Goal: Check status: Check status

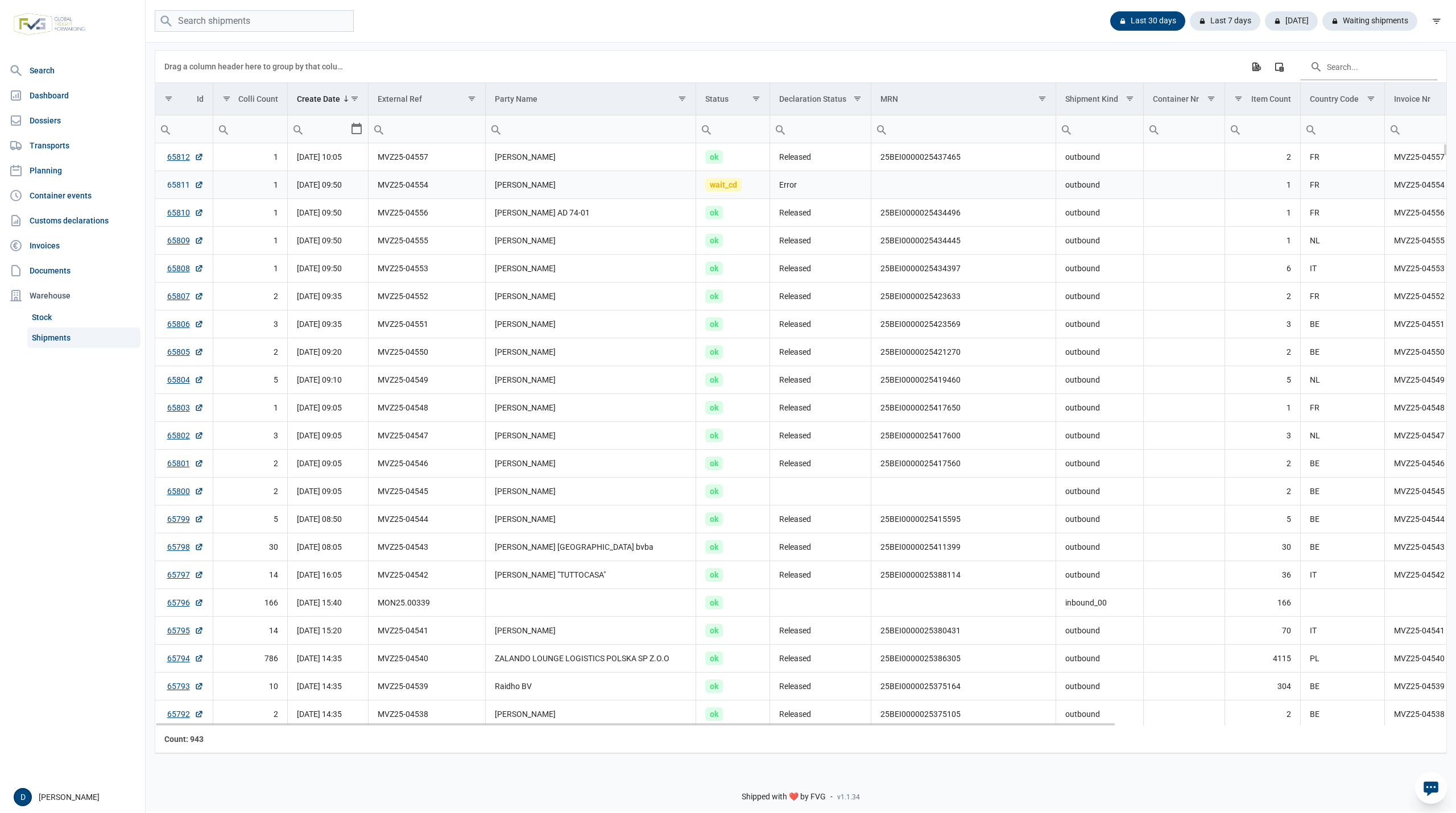
click at [178, 185] on link "65811" at bounding box center [185, 185] width 37 height 11
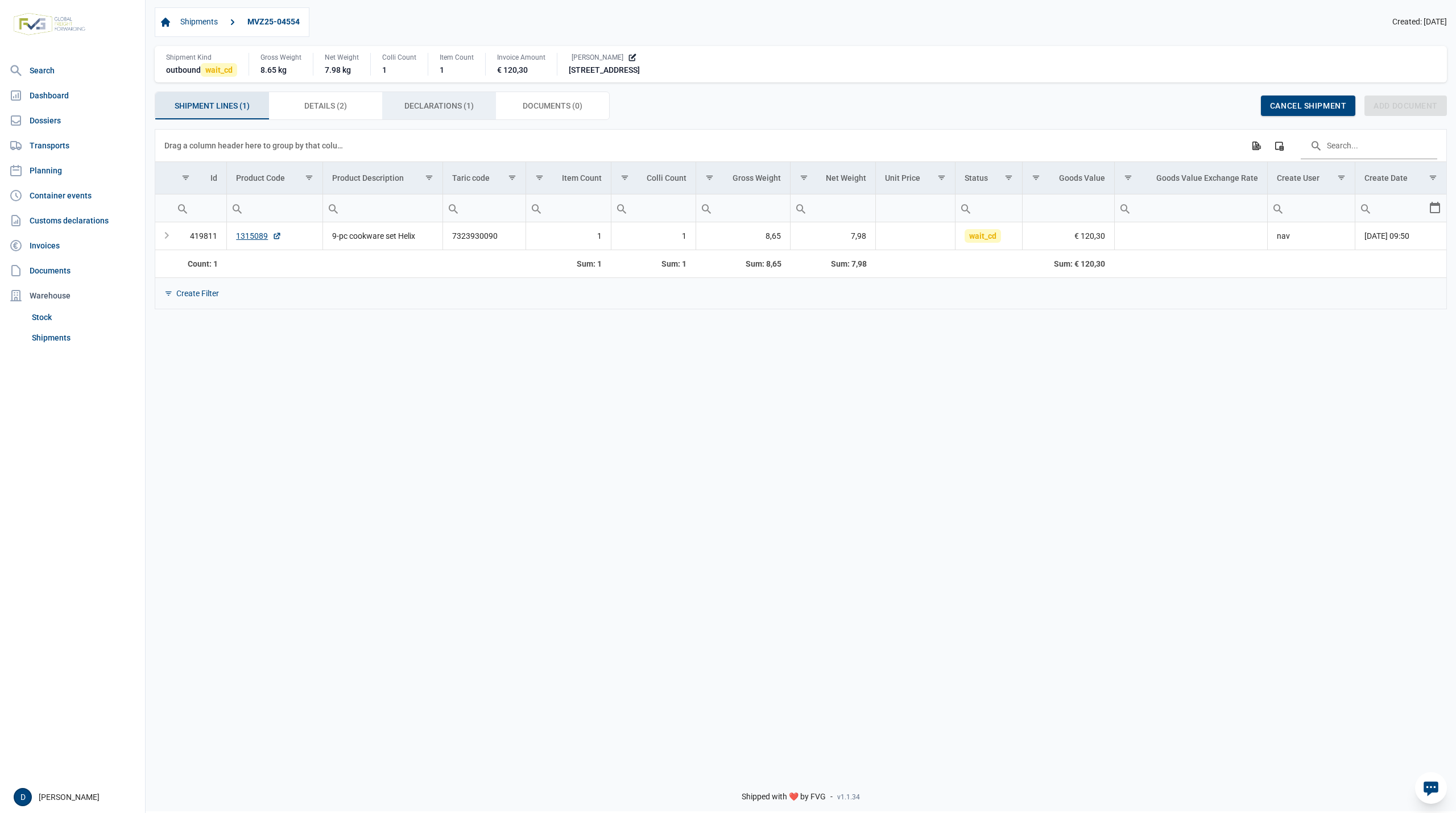
click at [428, 117] on div "Declarations (1) Declarations (1)" at bounding box center [439, 106] width 114 height 27
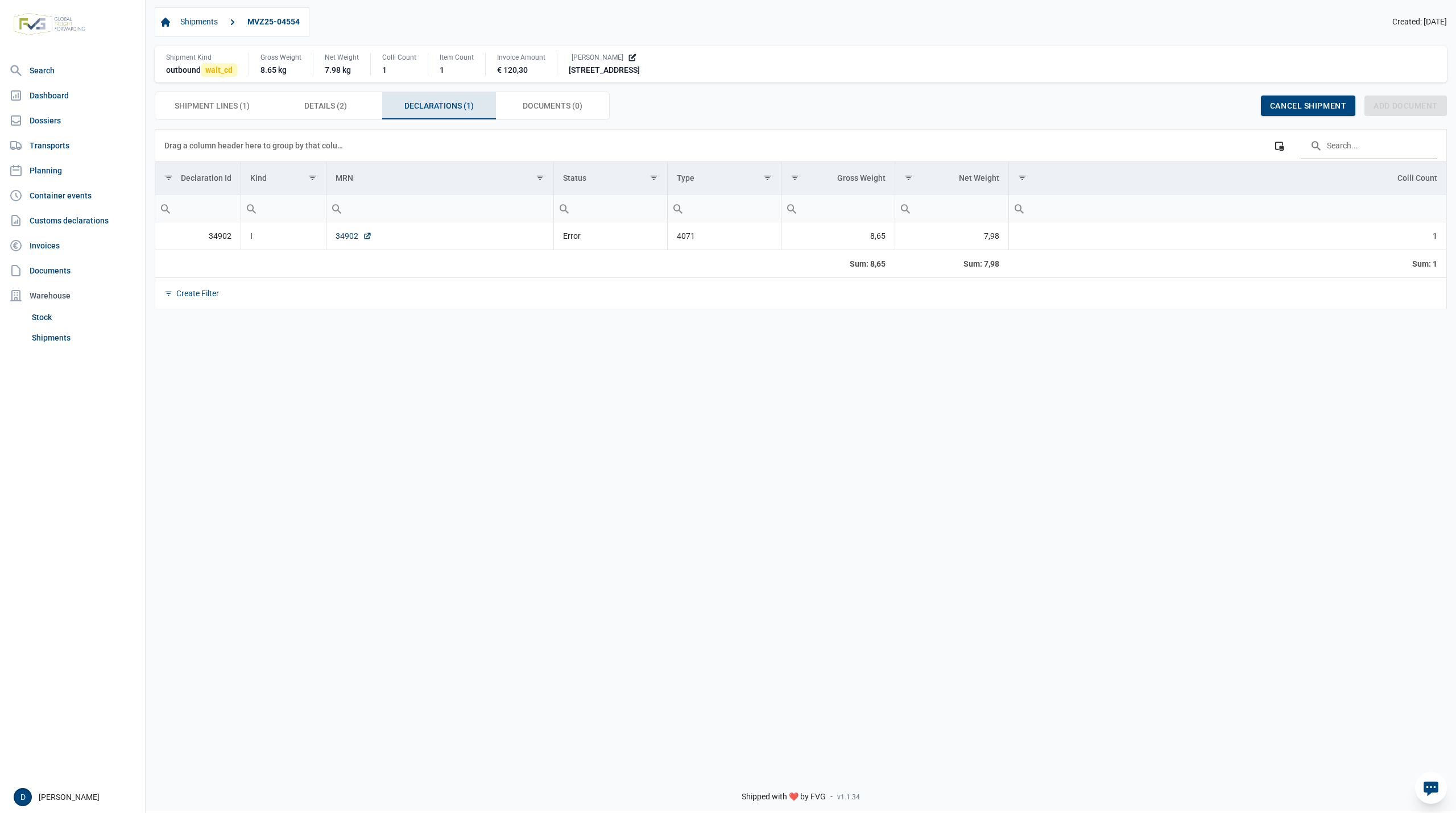
click at [350, 242] on link "34902" at bounding box center [354, 236] width 37 height 11
click at [239, 108] on span "Shipment Lines (1) Shipment Lines (1)" at bounding box center [212, 106] width 75 height 14
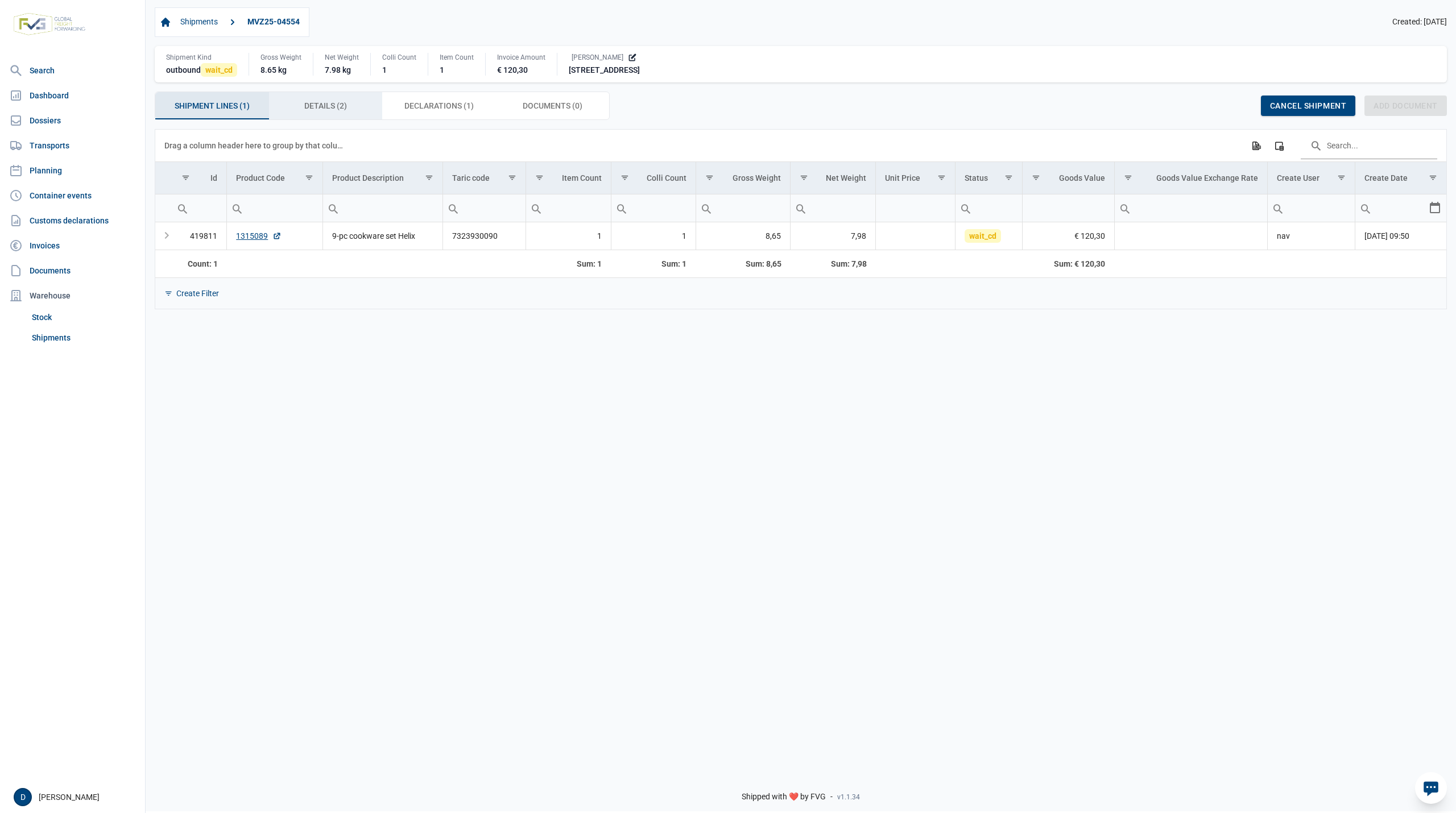
click at [332, 108] on span "Details (2) Details (2)" at bounding box center [326, 106] width 43 height 14
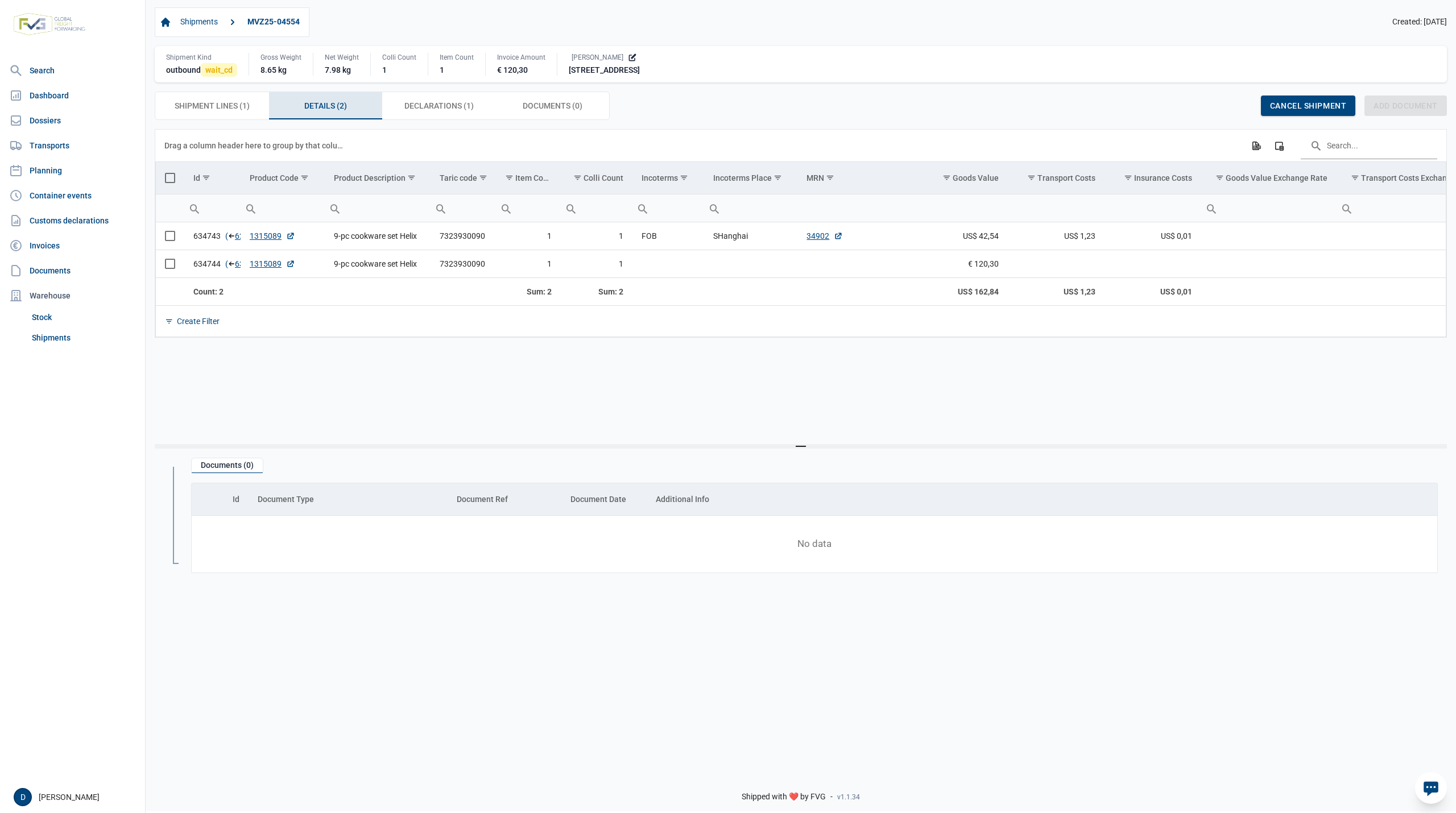
click at [324, 98] on div "Details (2) Details (2)" at bounding box center [325, 106] width 114 height 27
click at [225, 103] on span "Shipment Lines (1) Shipment Lines (1)" at bounding box center [212, 106] width 75 height 14
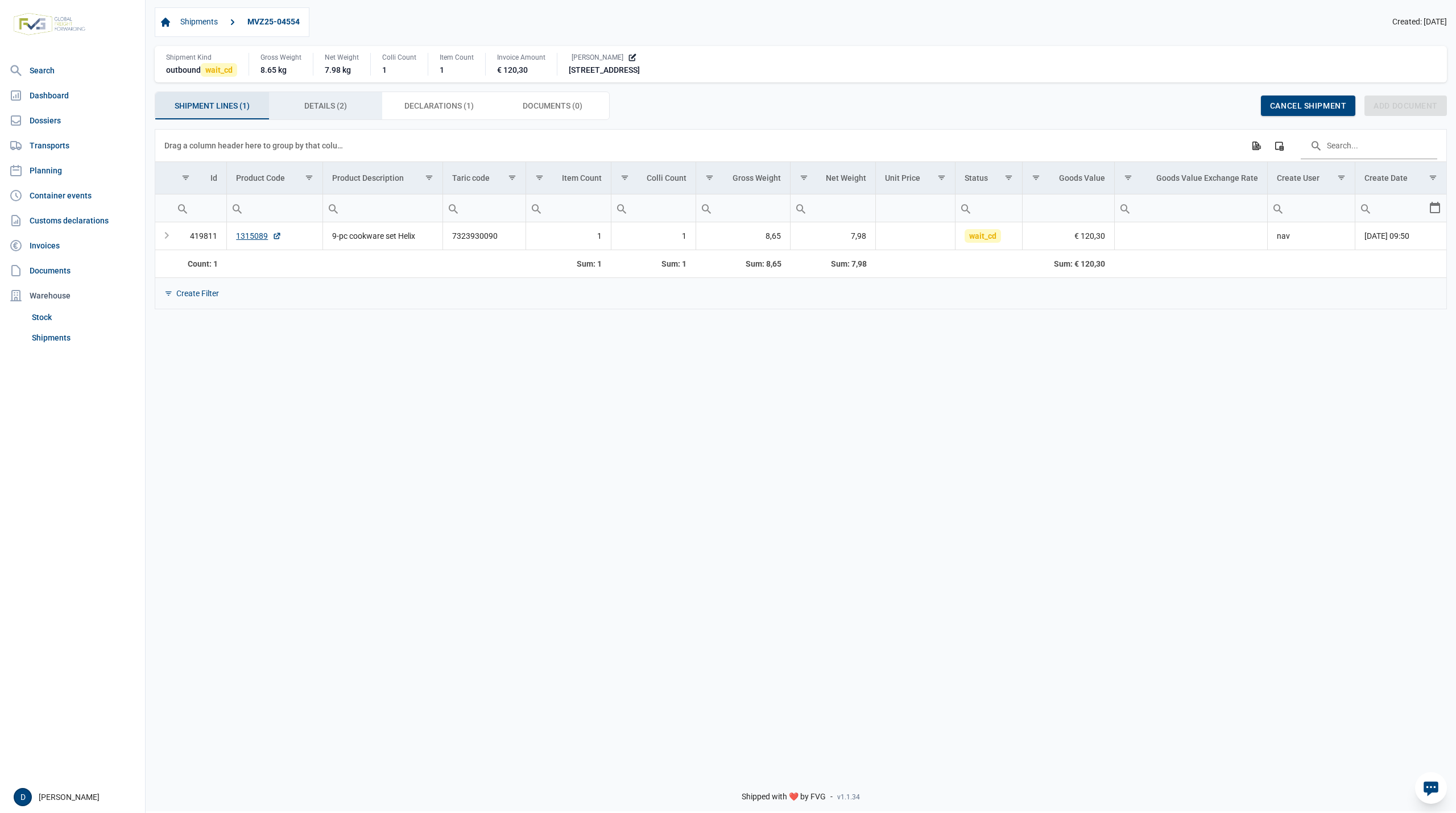
click at [295, 103] on div "Details (2) Details (2)" at bounding box center [325, 106] width 114 height 27
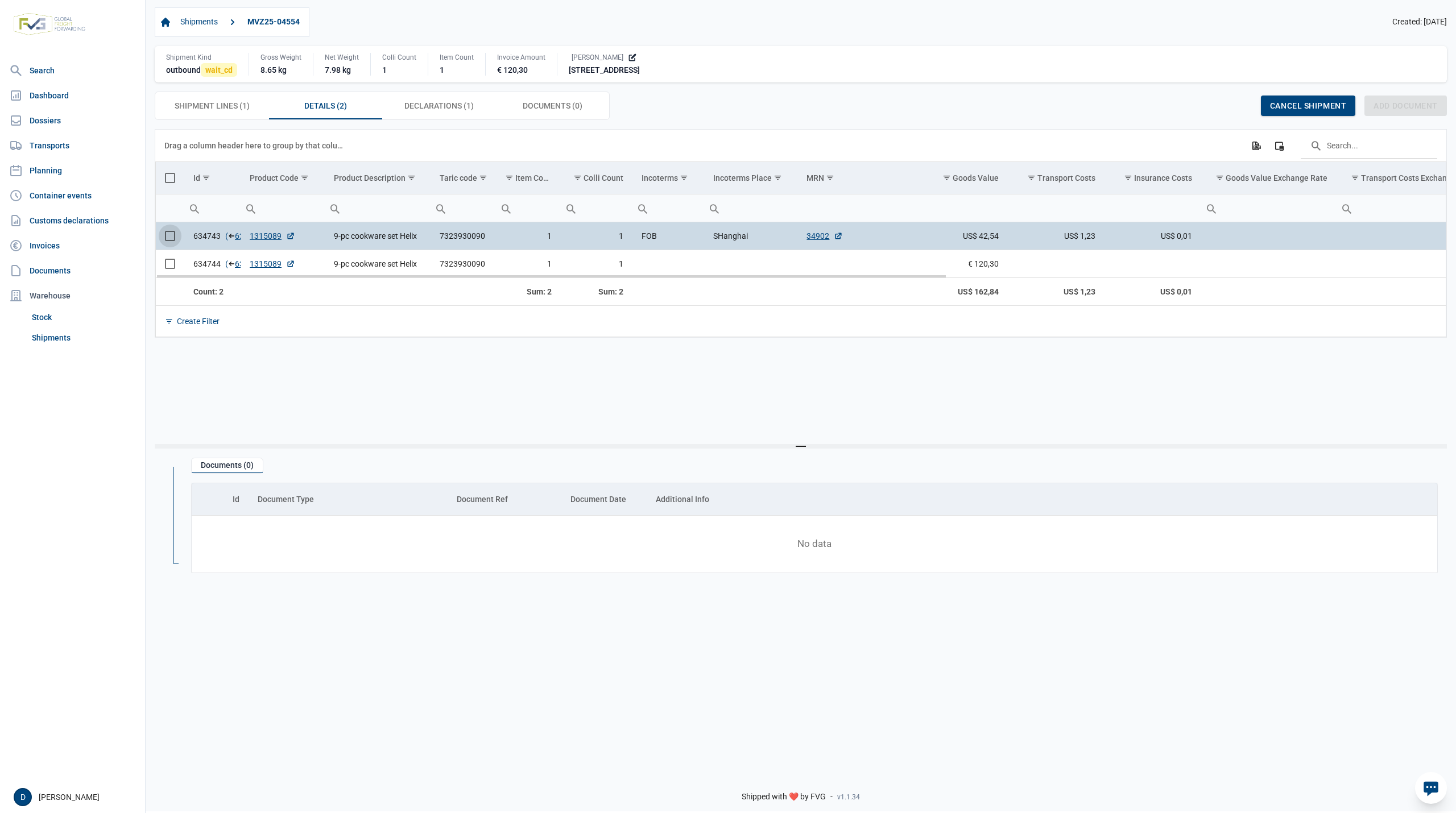
click at [175, 235] on span "Select row" at bounding box center [169, 236] width 10 height 10
click at [171, 268] on span "Select row" at bounding box center [169, 263] width 10 height 10
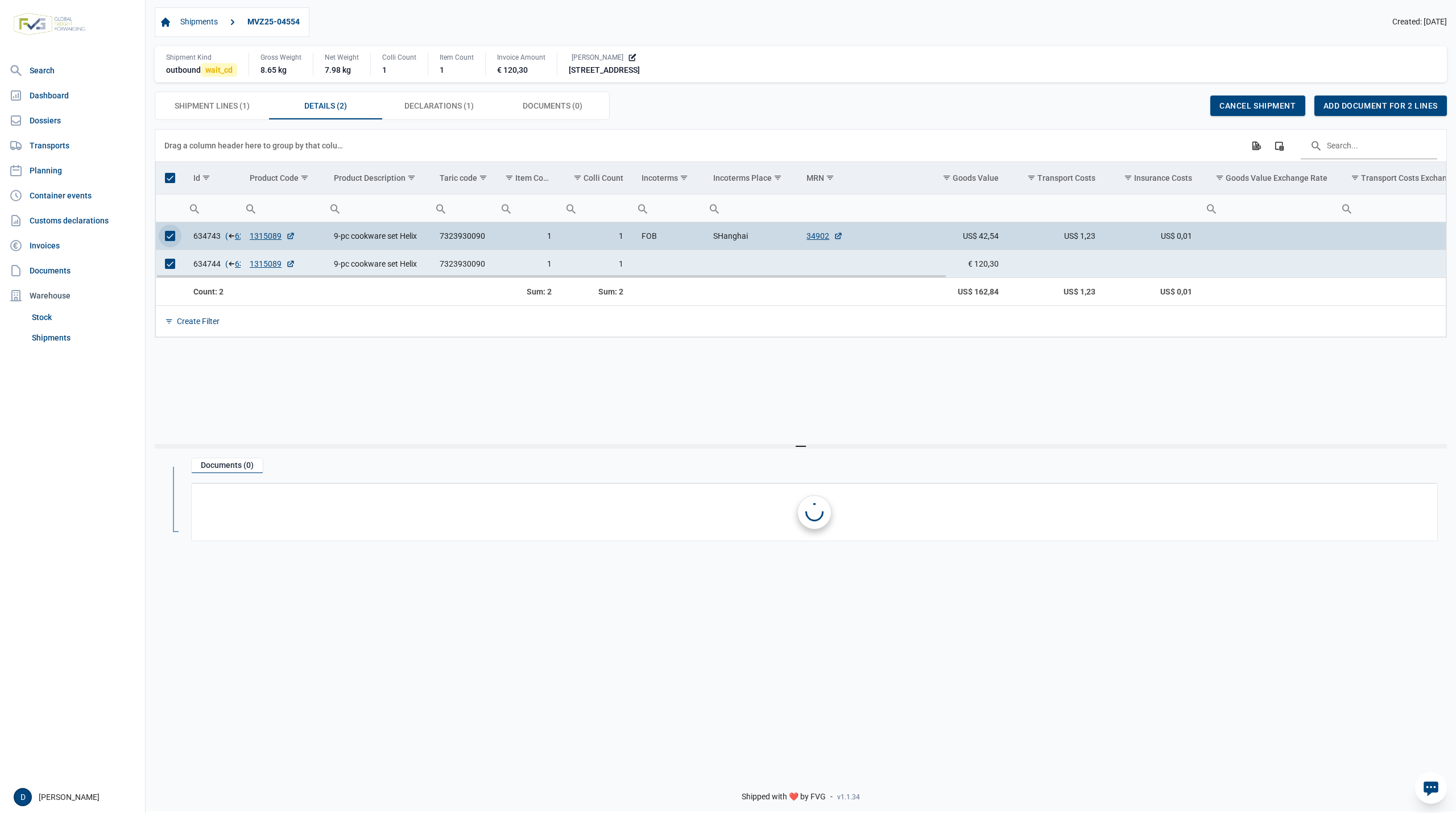
click at [173, 239] on span "Select row" at bounding box center [169, 236] width 10 height 10
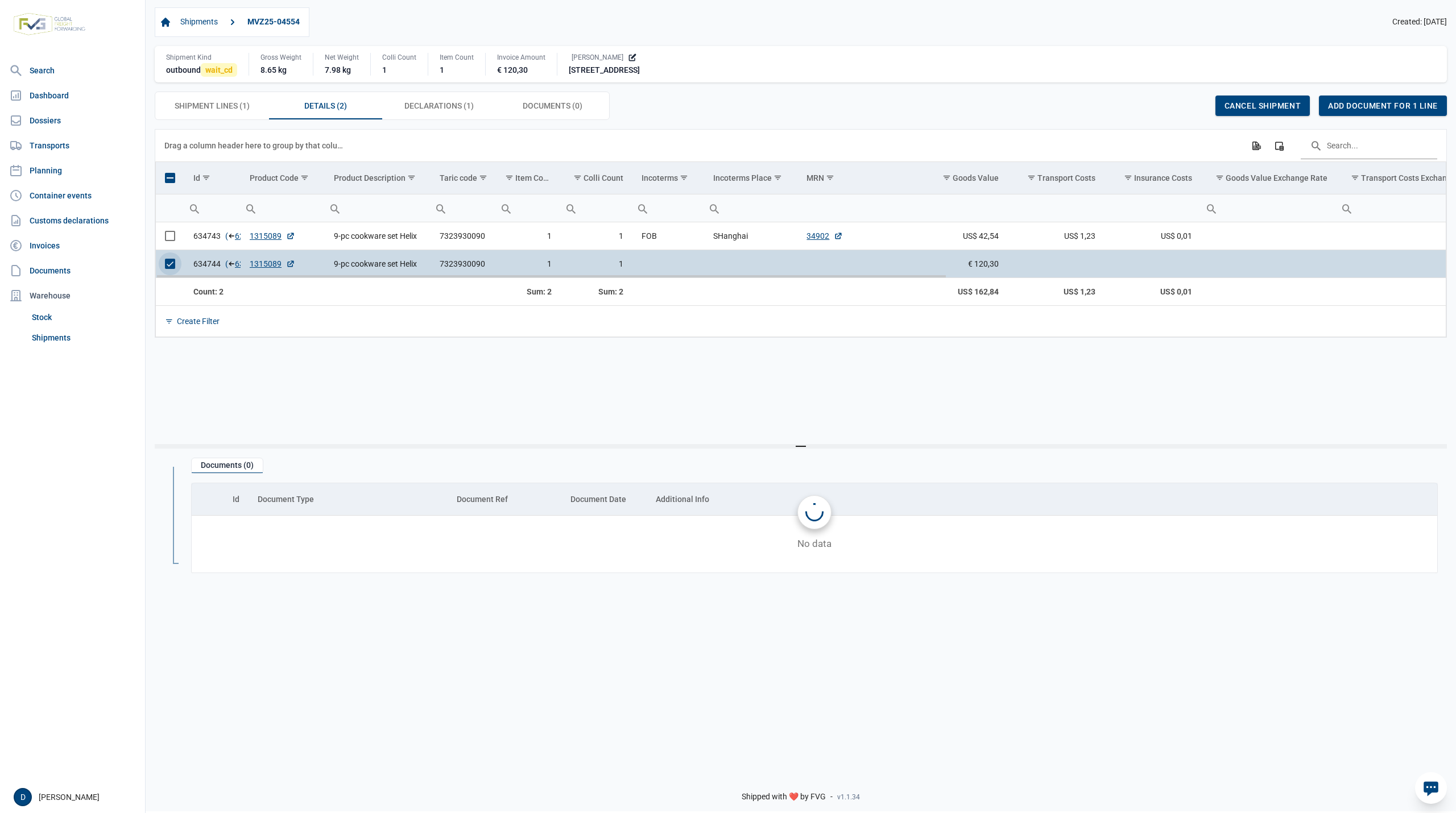
click at [172, 266] on span "Select row" at bounding box center [169, 263] width 10 height 10
click at [440, 105] on span "Declarations (1) Declarations (1)" at bounding box center [439, 106] width 69 height 14
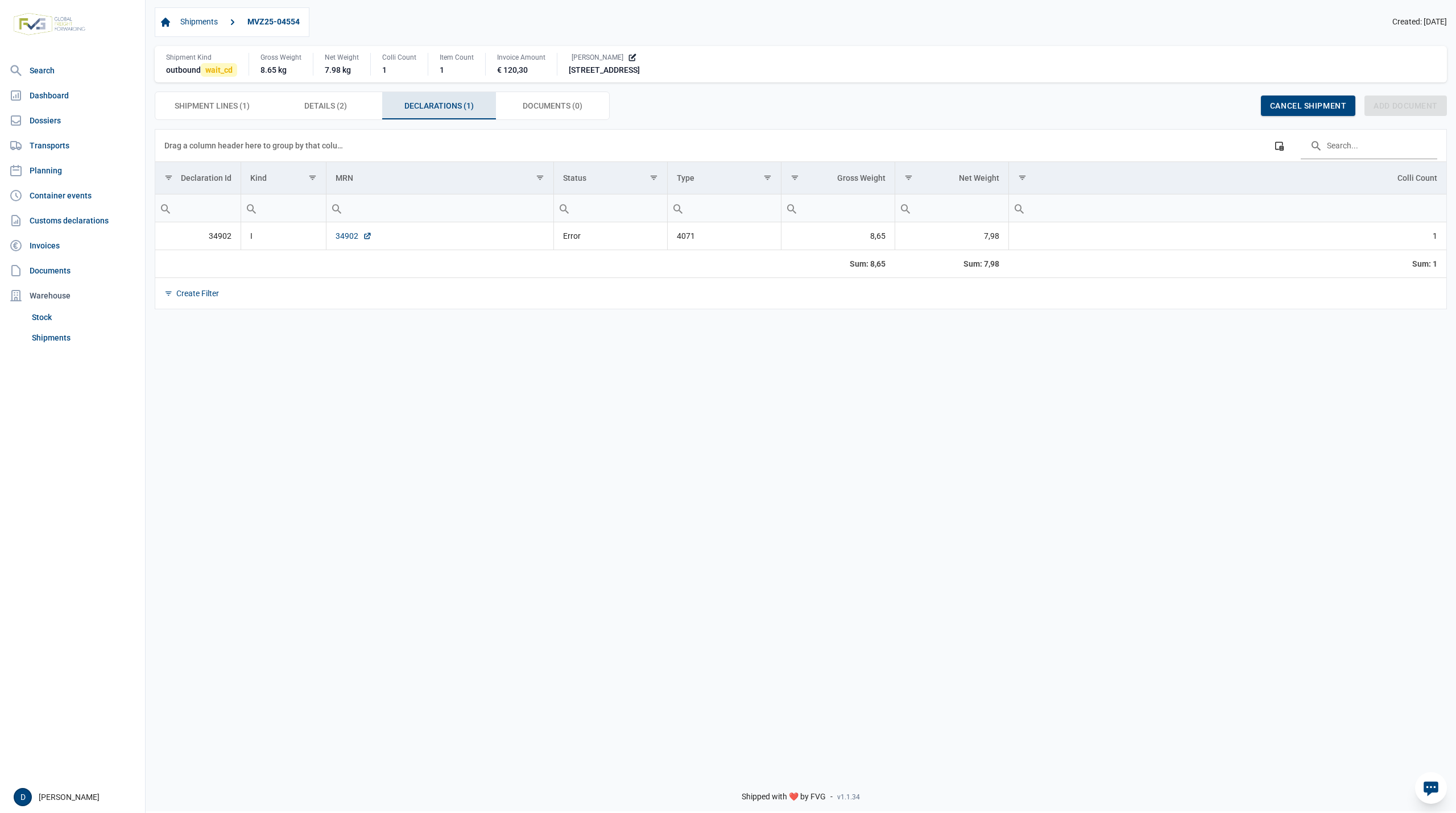
click at [343, 234] on link "34902" at bounding box center [354, 236] width 37 height 11
click at [214, 110] on span "Shipment Lines (1) Shipment Lines (1)" at bounding box center [212, 106] width 75 height 14
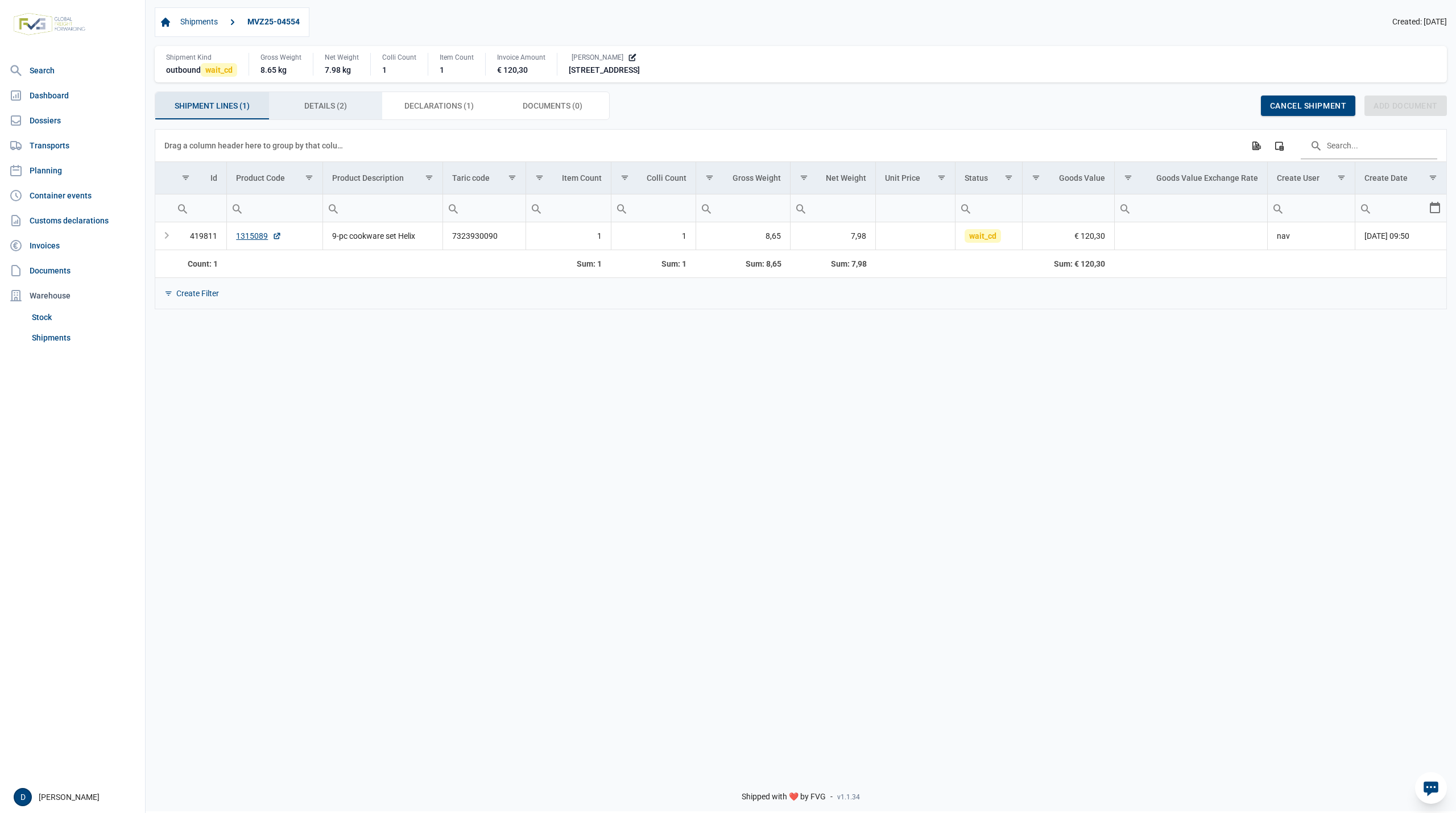
click at [311, 111] on span "Details (2) Details (2)" at bounding box center [326, 106] width 43 height 14
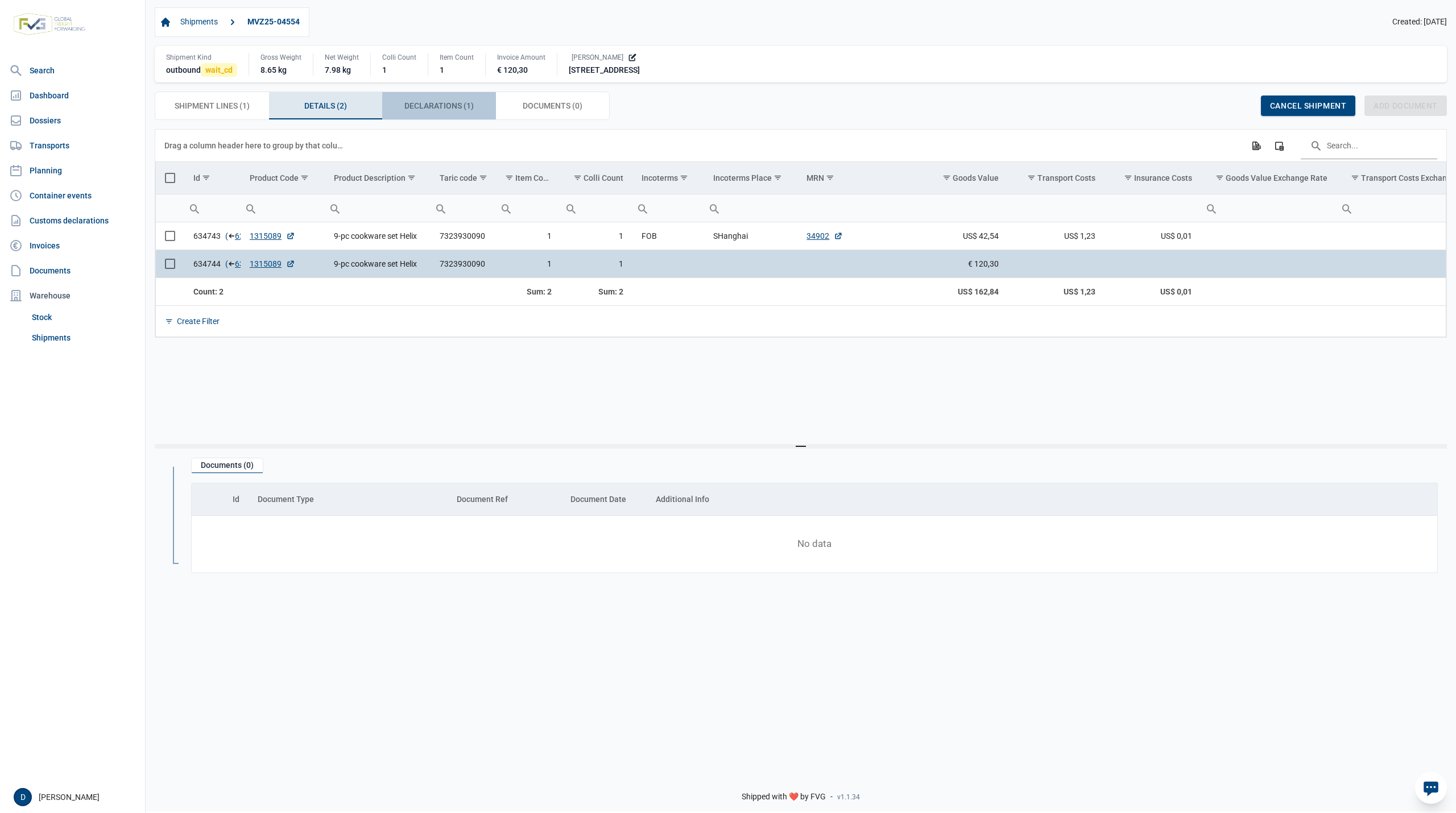
click at [433, 109] on span "Declarations (1) Declarations (1)" at bounding box center [439, 106] width 69 height 14
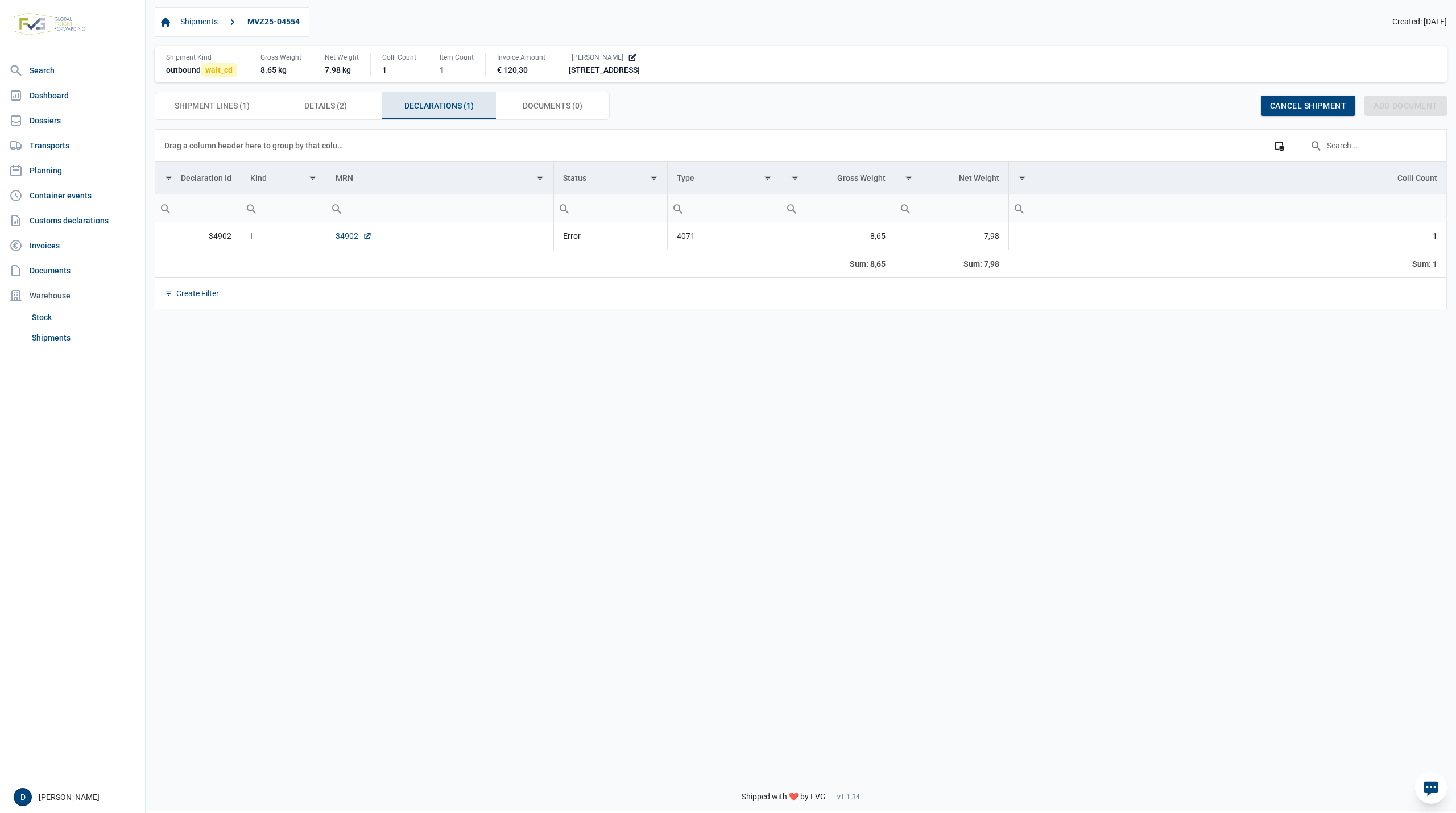
click at [346, 237] on link "34902" at bounding box center [354, 236] width 37 height 11
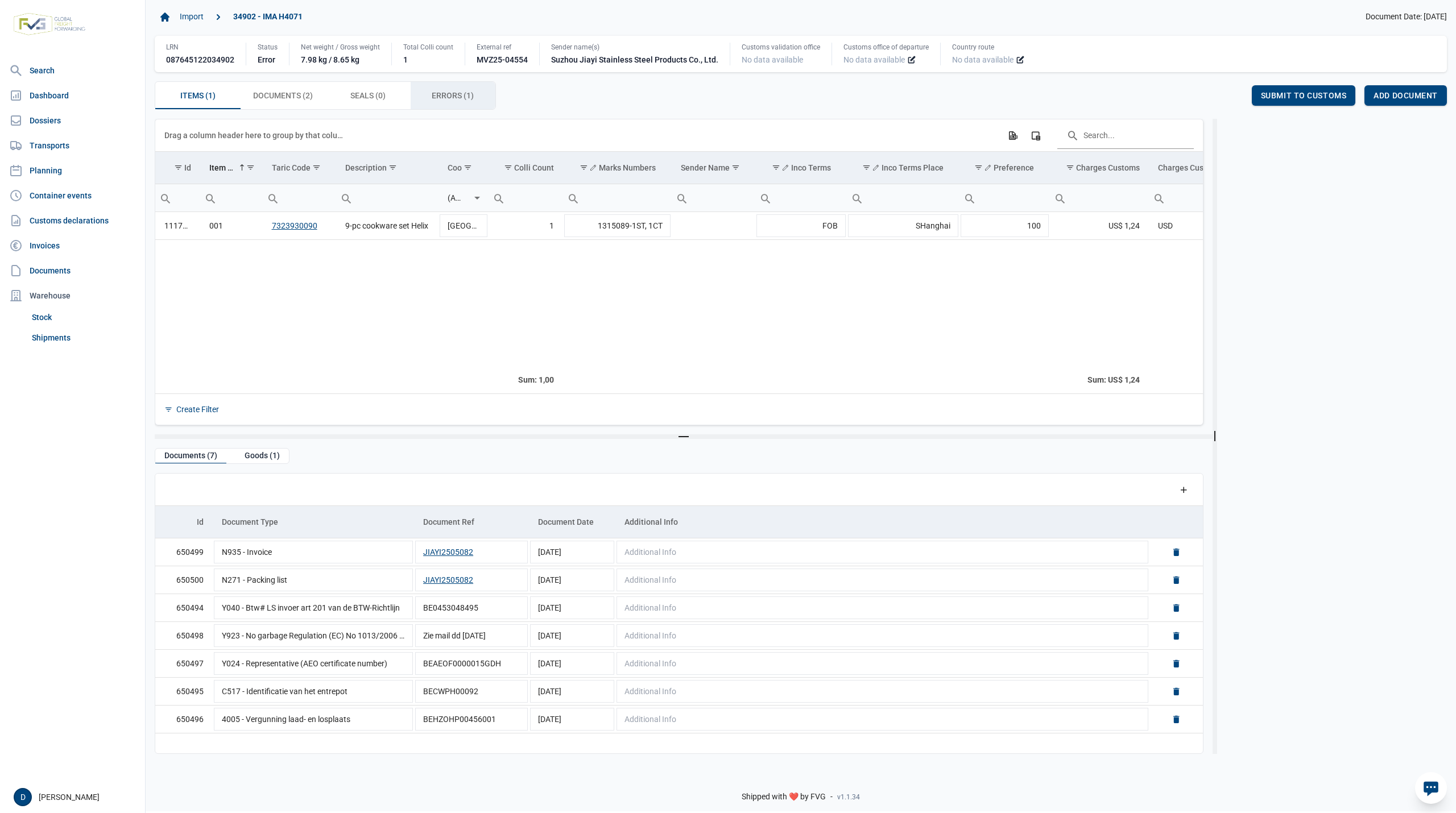
click at [445, 95] on span "Errors (1) Errors (1)" at bounding box center [453, 95] width 42 height 14
click at [428, 553] on button "JIAYI2505082" at bounding box center [448, 551] width 50 height 11
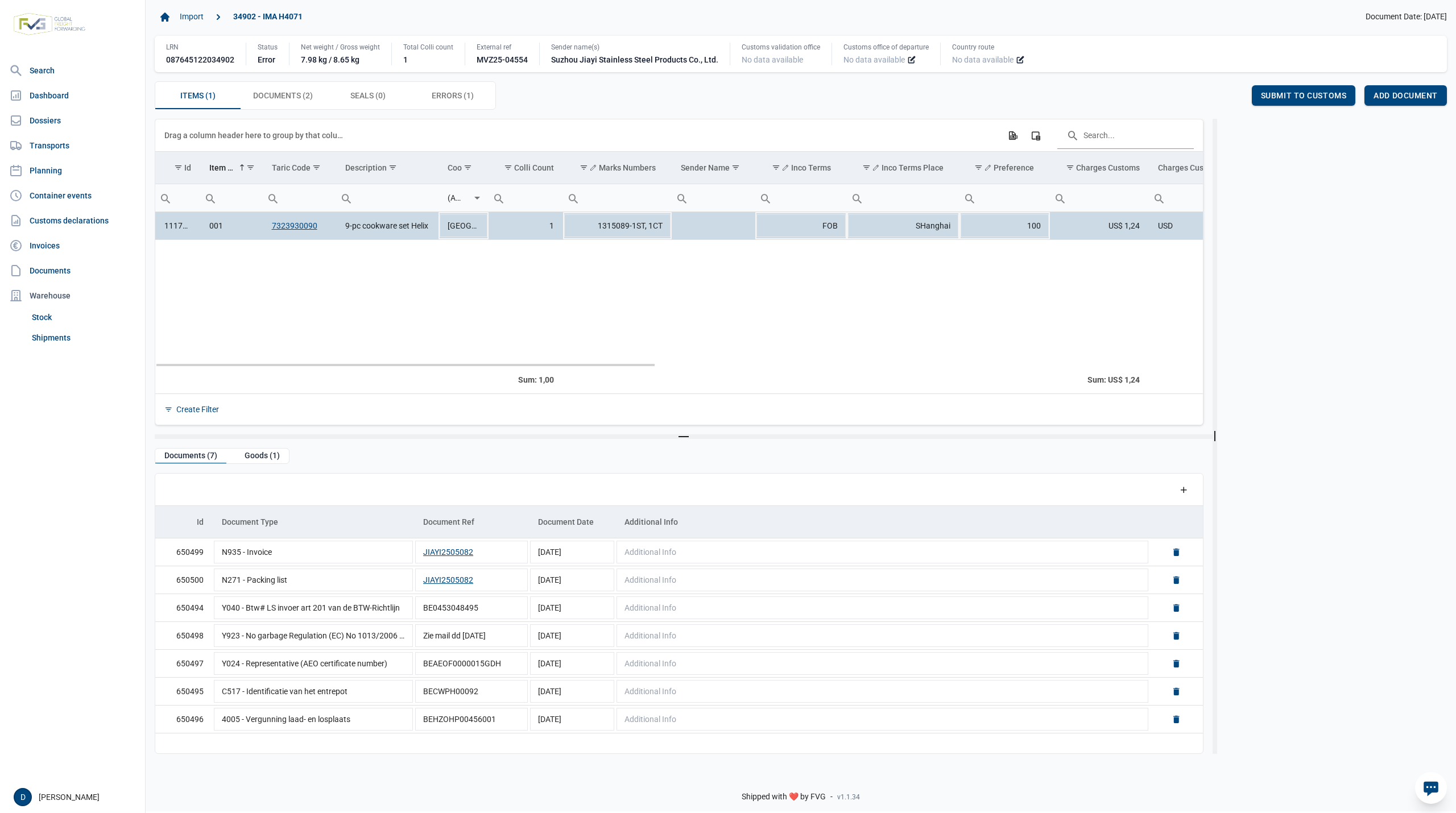
click at [183, 225] on td "111735" at bounding box center [177, 226] width 45 height 28
click at [1377, 98] on span "Add document for 1 line" at bounding box center [1383, 95] width 110 height 9
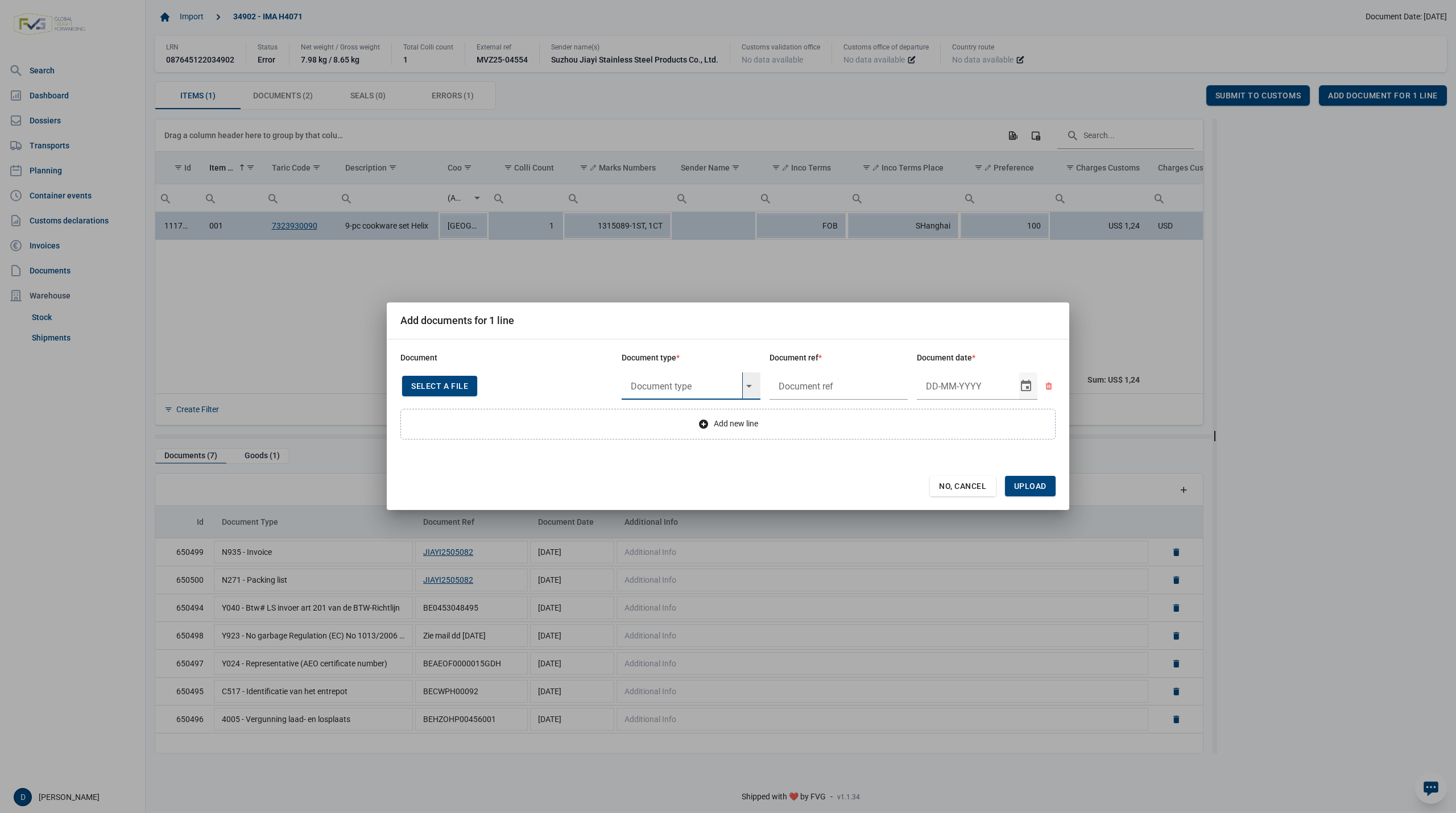
click at [688, 382] on input "text" at bounding box center [681, 386] width 121 height 27
click at [688, 413] on div "Y824 - Bewijs lvo van ijzer/staalbasisproducten" at bounding box center [691, 417] width 139 height 27
type input "Y824 - Bewijs lvo van ijzer/staalbasisproducten"
type input "."
type input "13-5-2025"
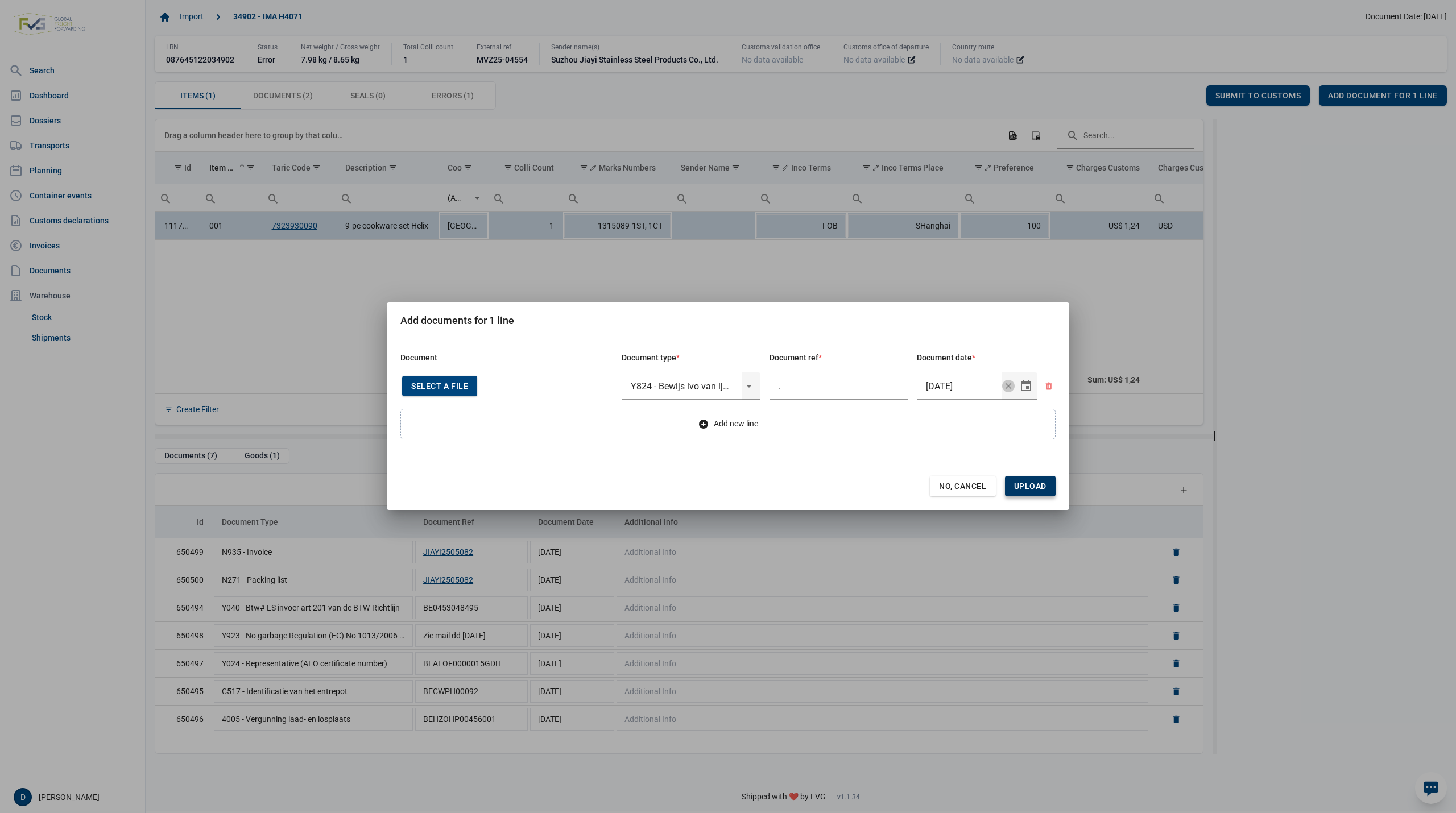
click at [1023, 484] on span "Upload" at bounding box center [1030, 486] width 32 height 9
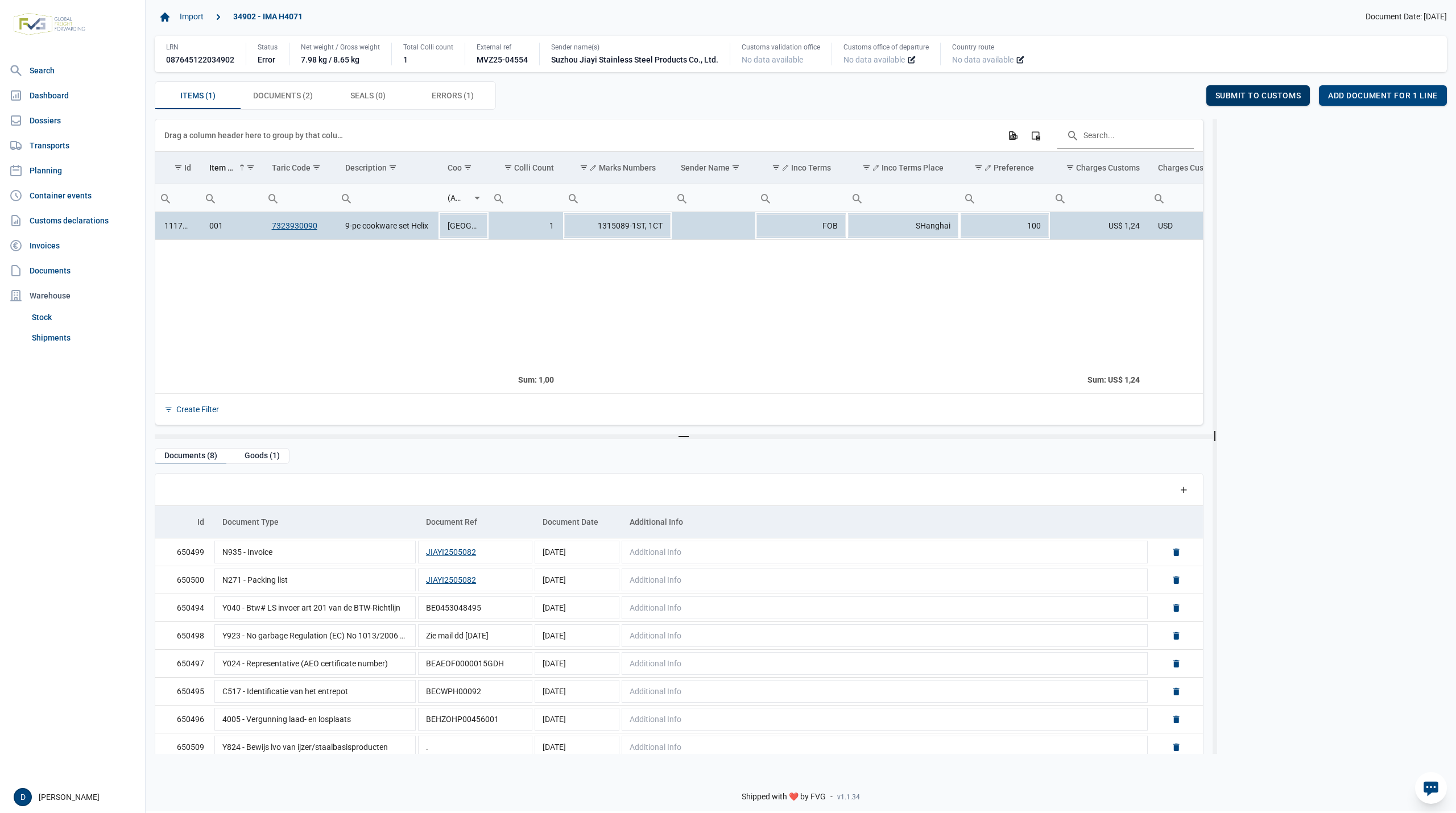
click at [1255, 89] on div "Submit to customs" at bounding box center [1258, 95] width 104 height 21
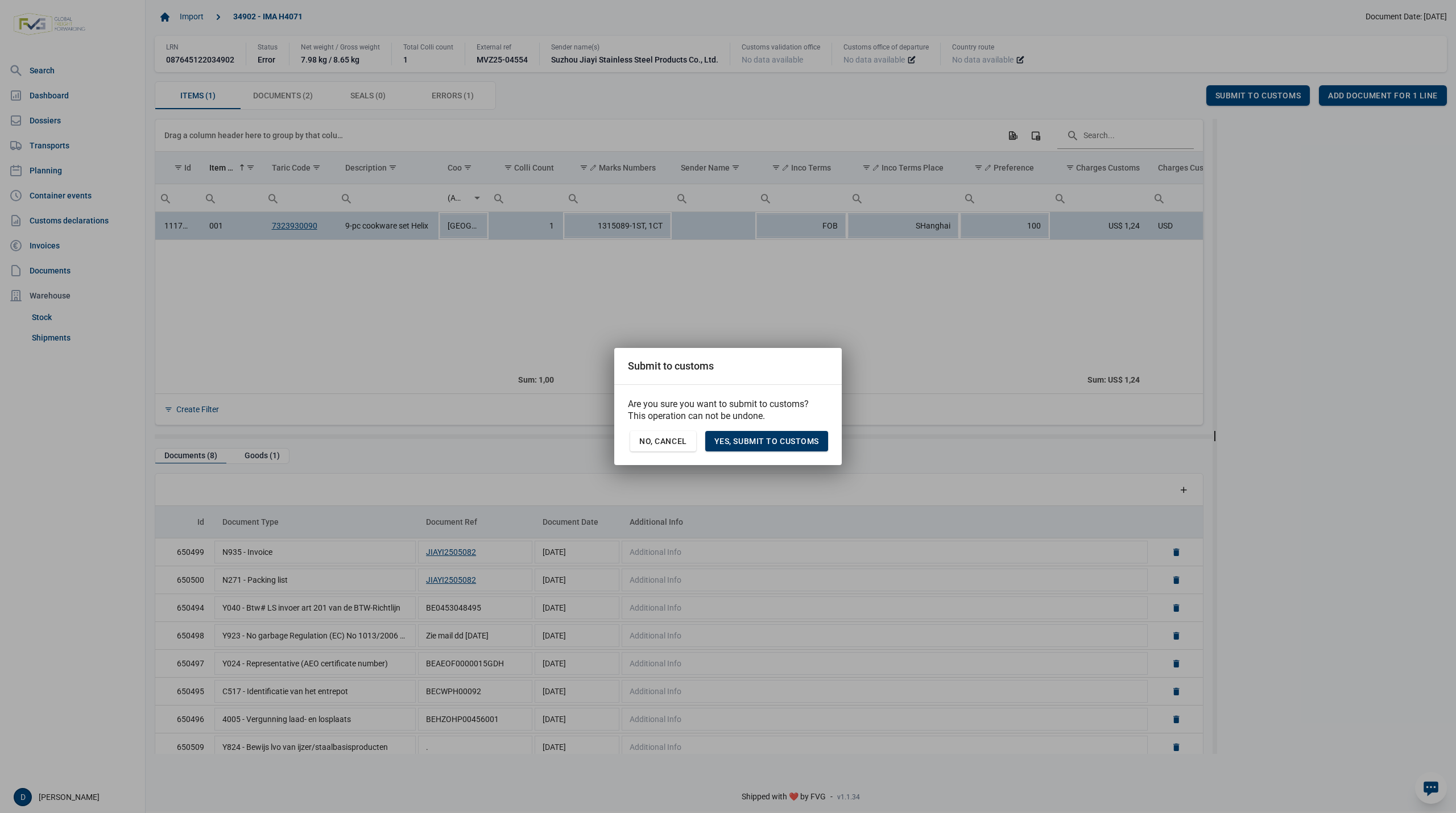
click at [783, 436] on span "Yes, Submit to customs" at bounding box center [766, 441] width 105 height 9
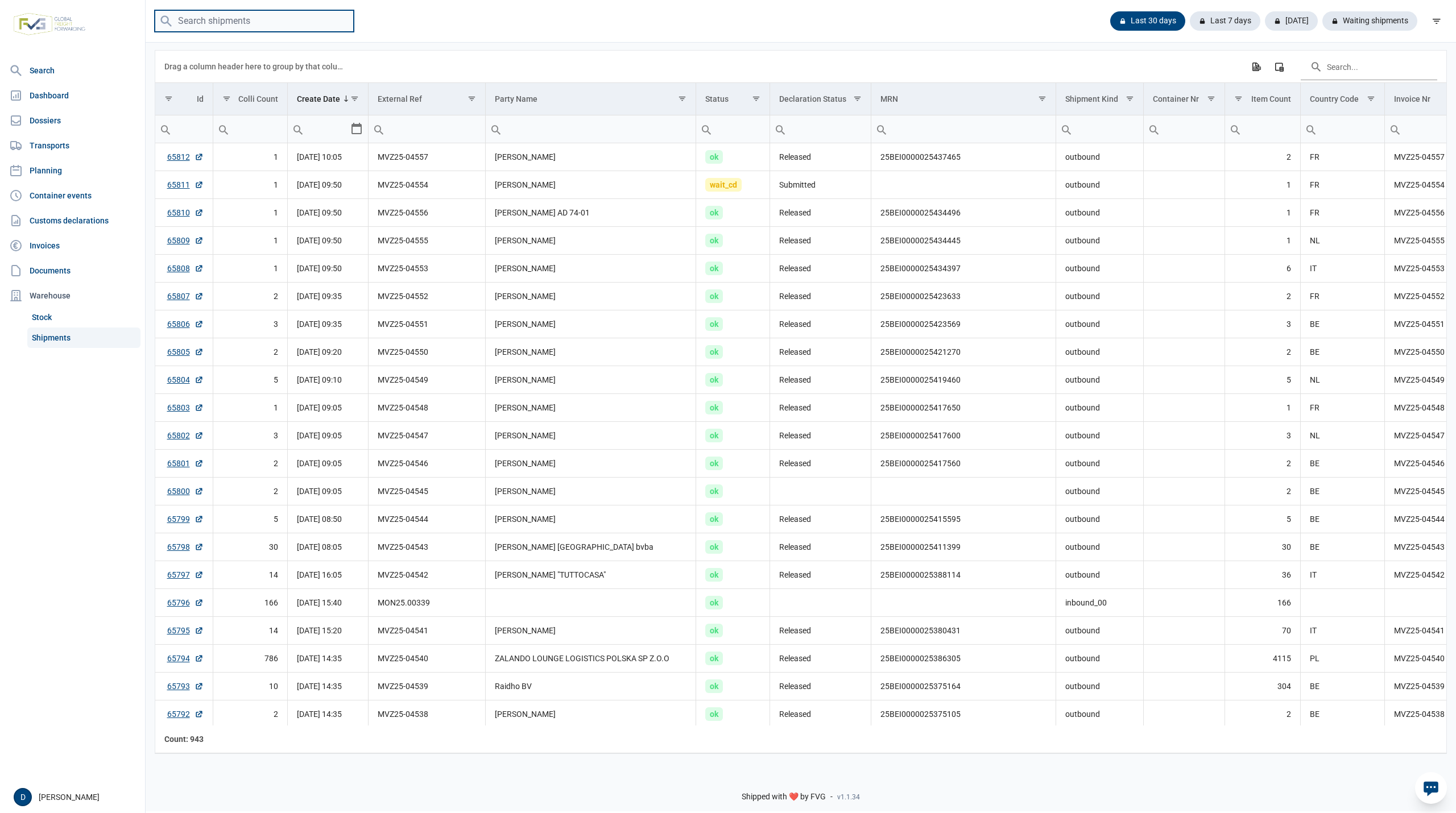
click at [249, 16] on input "search" at bounding box center [254, 21] width 199 height 22
paste input "MVz25-04558"
type input "MVz25-04558"
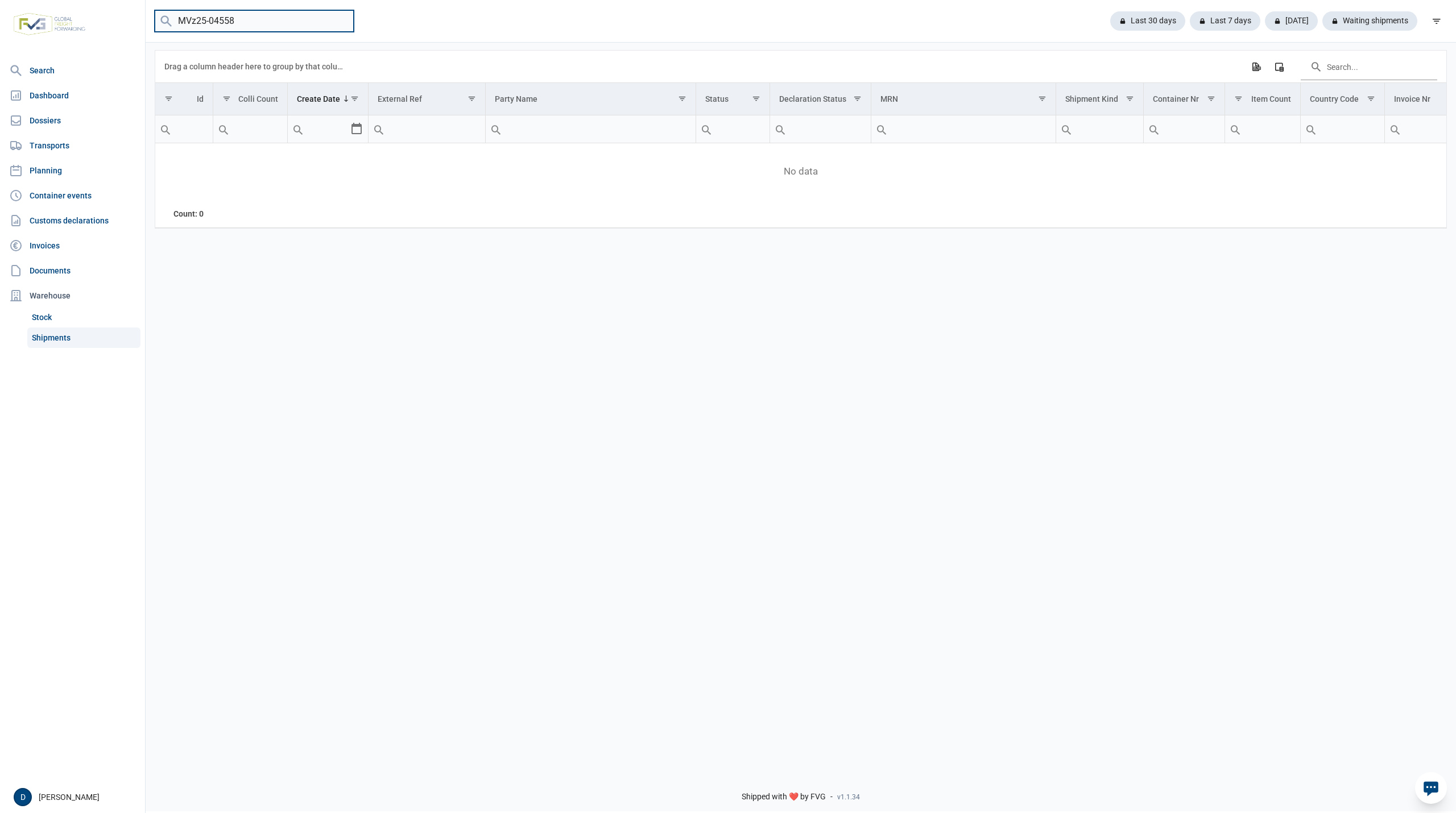
drag, startPoint x: 249, startPoint y: 18, endPoint x: 146, endPoint y: 16, distance: 103.0
click at [146, 16] on div "MVz25-04558 Last 30 days Last 7 days Today Waiting shipments" at bounding box center [800, 21] width 1310 height 22
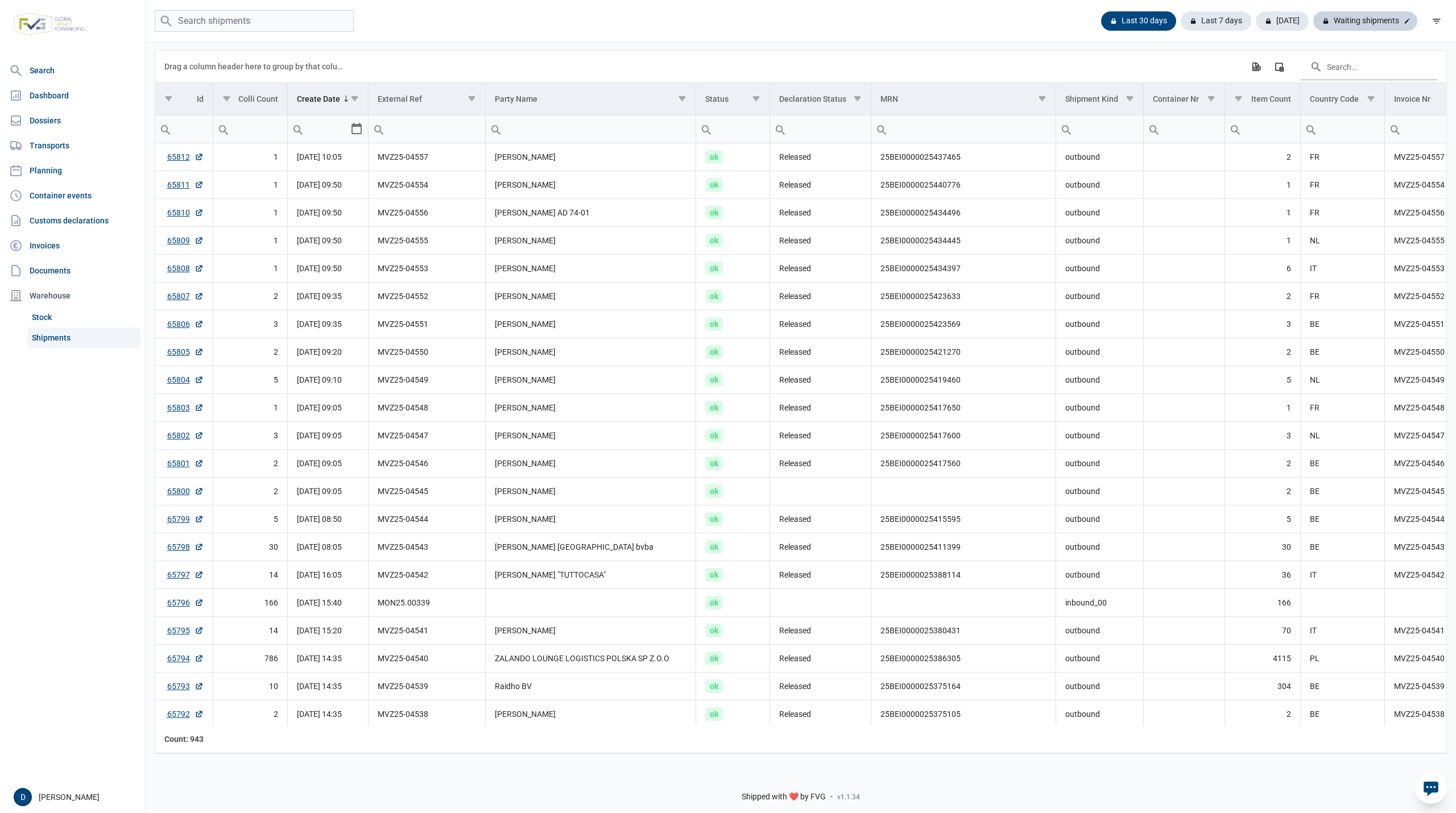
click at [1370, 18] on div "Waiting shipments" at bounding box center [1364, 21] width 104 height 19
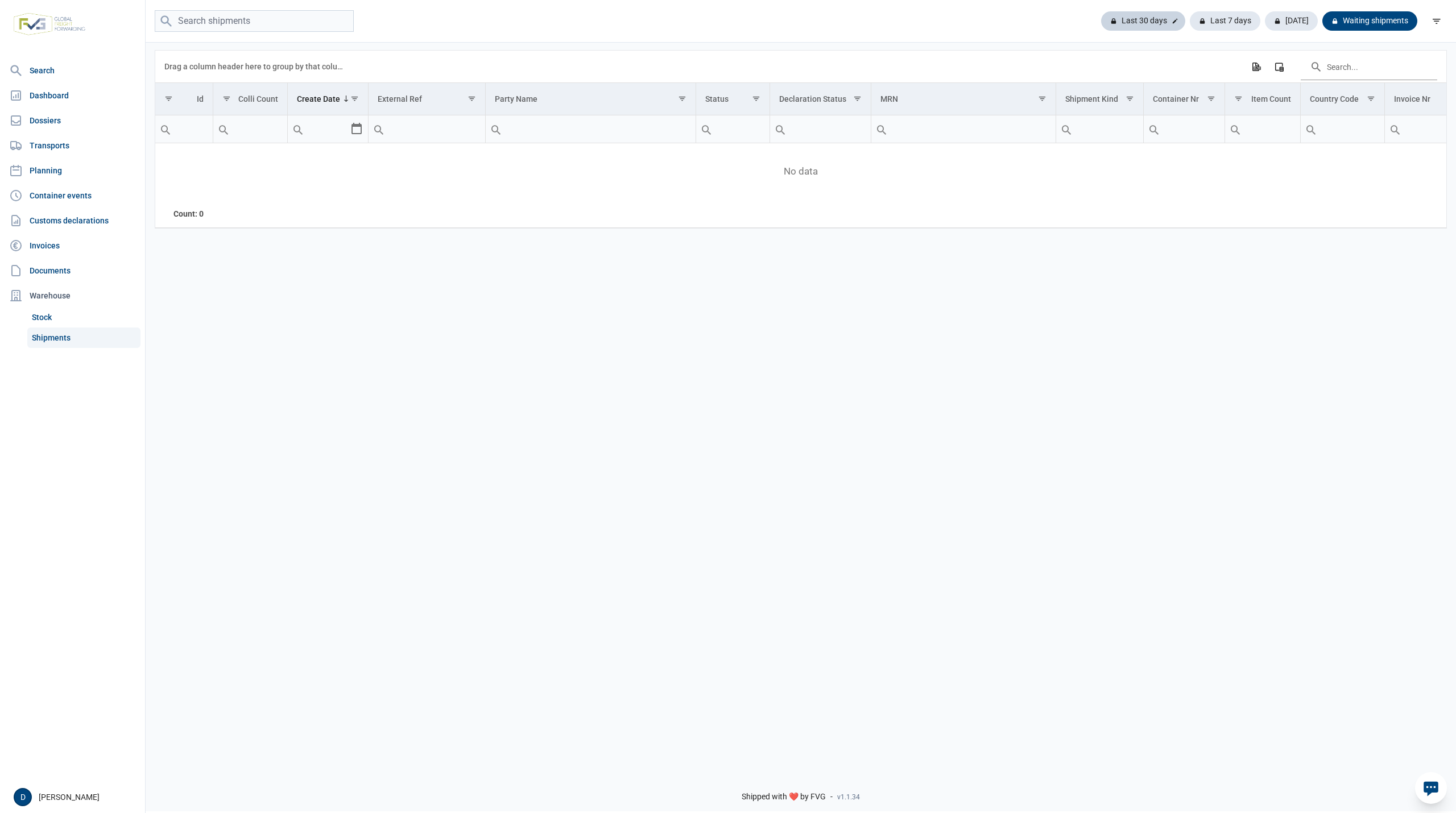
click at [1156, 21] on div "Last 30 days" at bounding box center [1143, 21] width 84 height 19
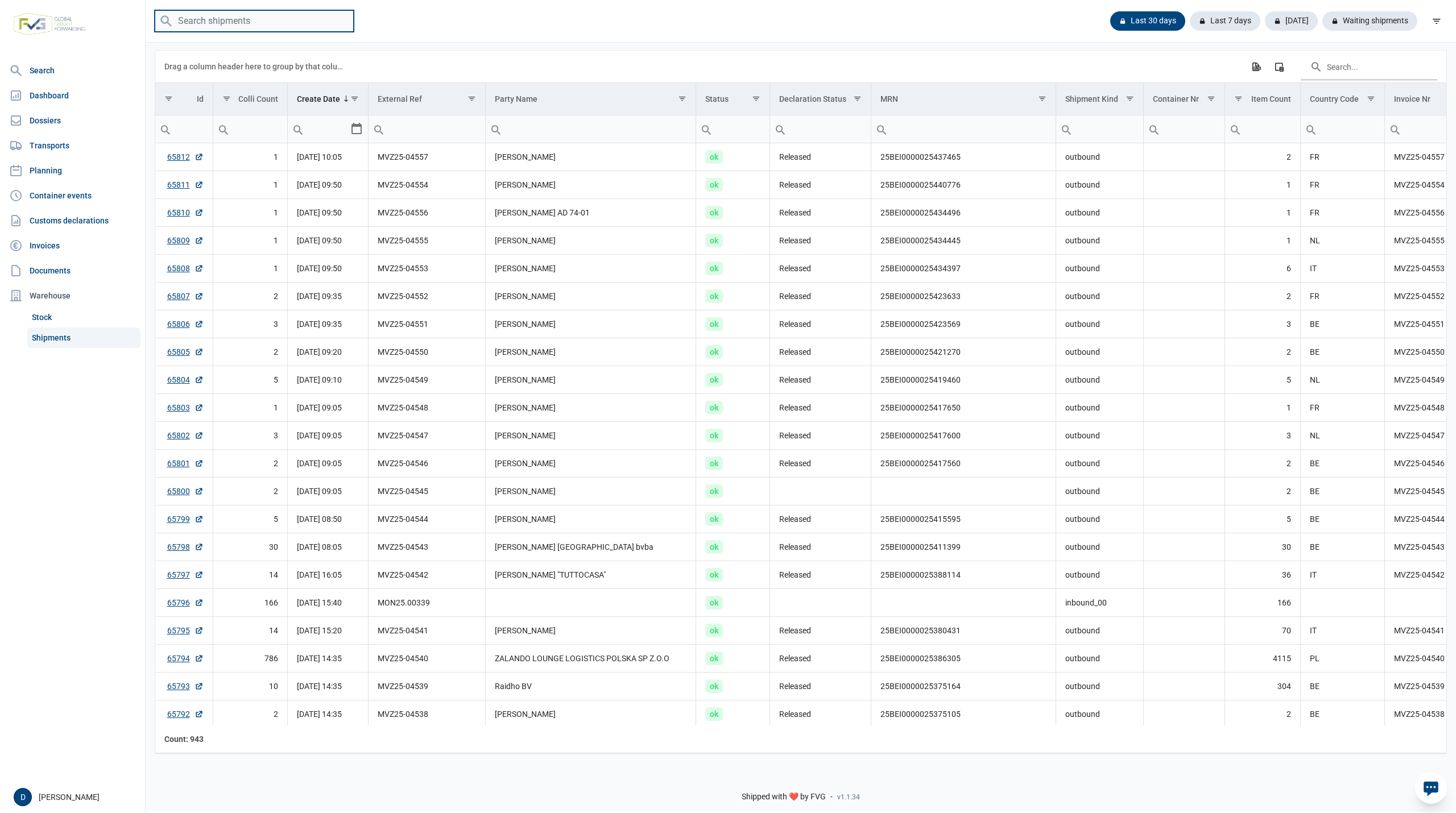
click at [237, 26] on input "search" at bounding box center [254, 21] width 199 height 22
paste input "MVz25-04558"
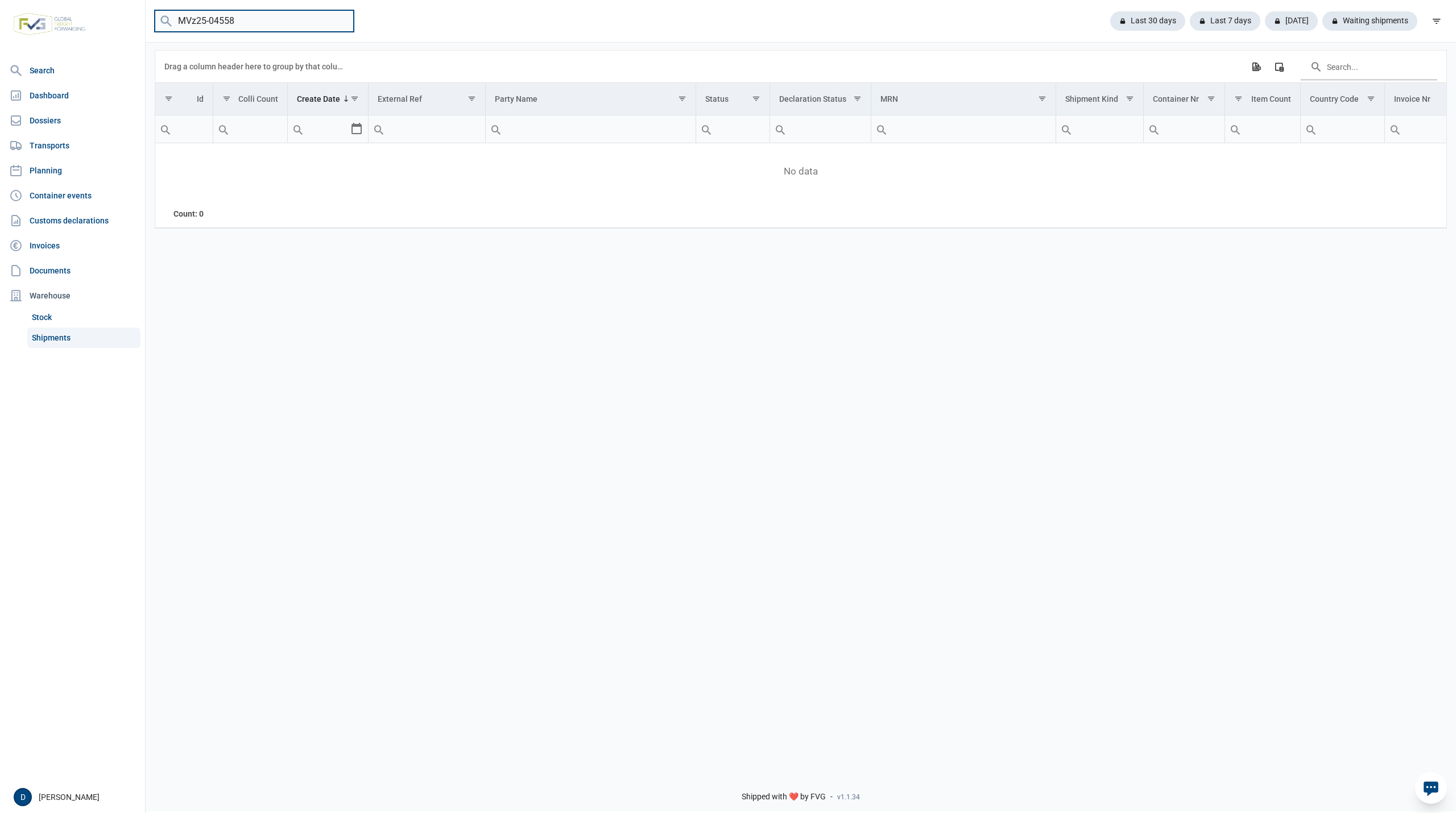
click at [237, 19] on input "MVz25-04558" at bounding box center [254, 21] width 199 height 22
type input "MVz25-04560"
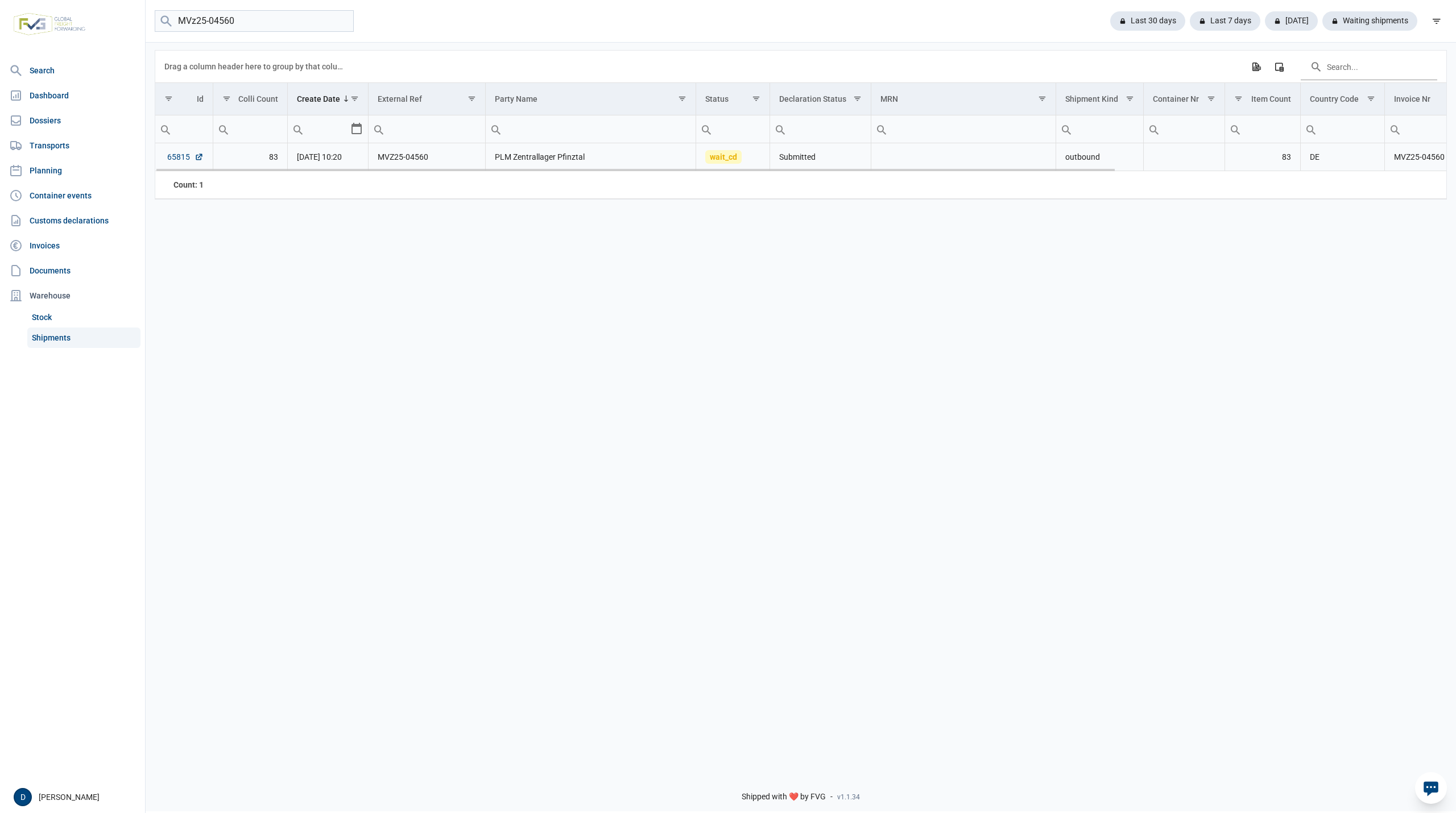
click at [180, 157] on link "65815" at bounding box center [185, 156] width 37 height 11
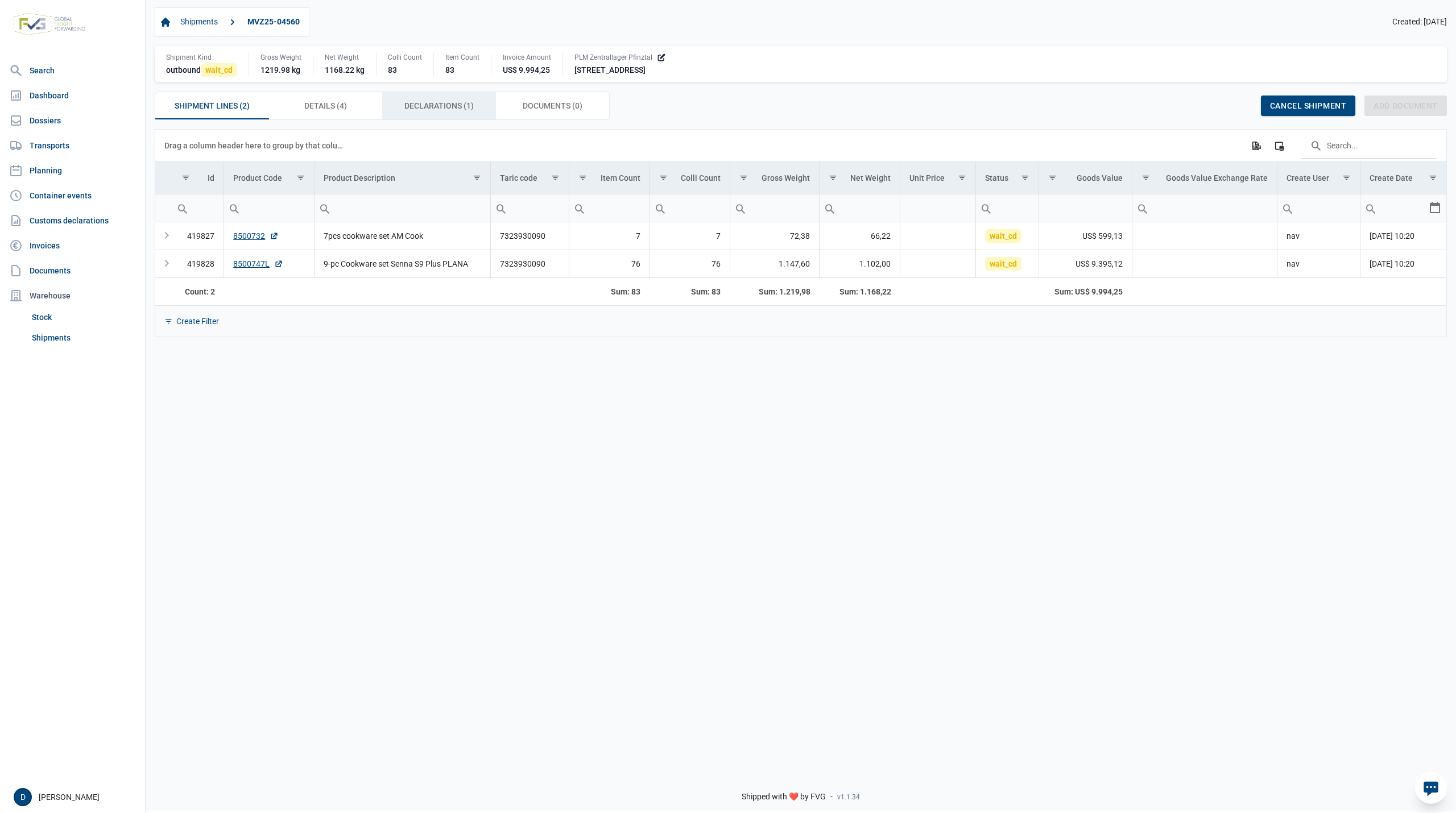
click at [452, 106] on span "Declarations (1) Declarations (1)" at bounding box center [439, 106] width 69 height 14
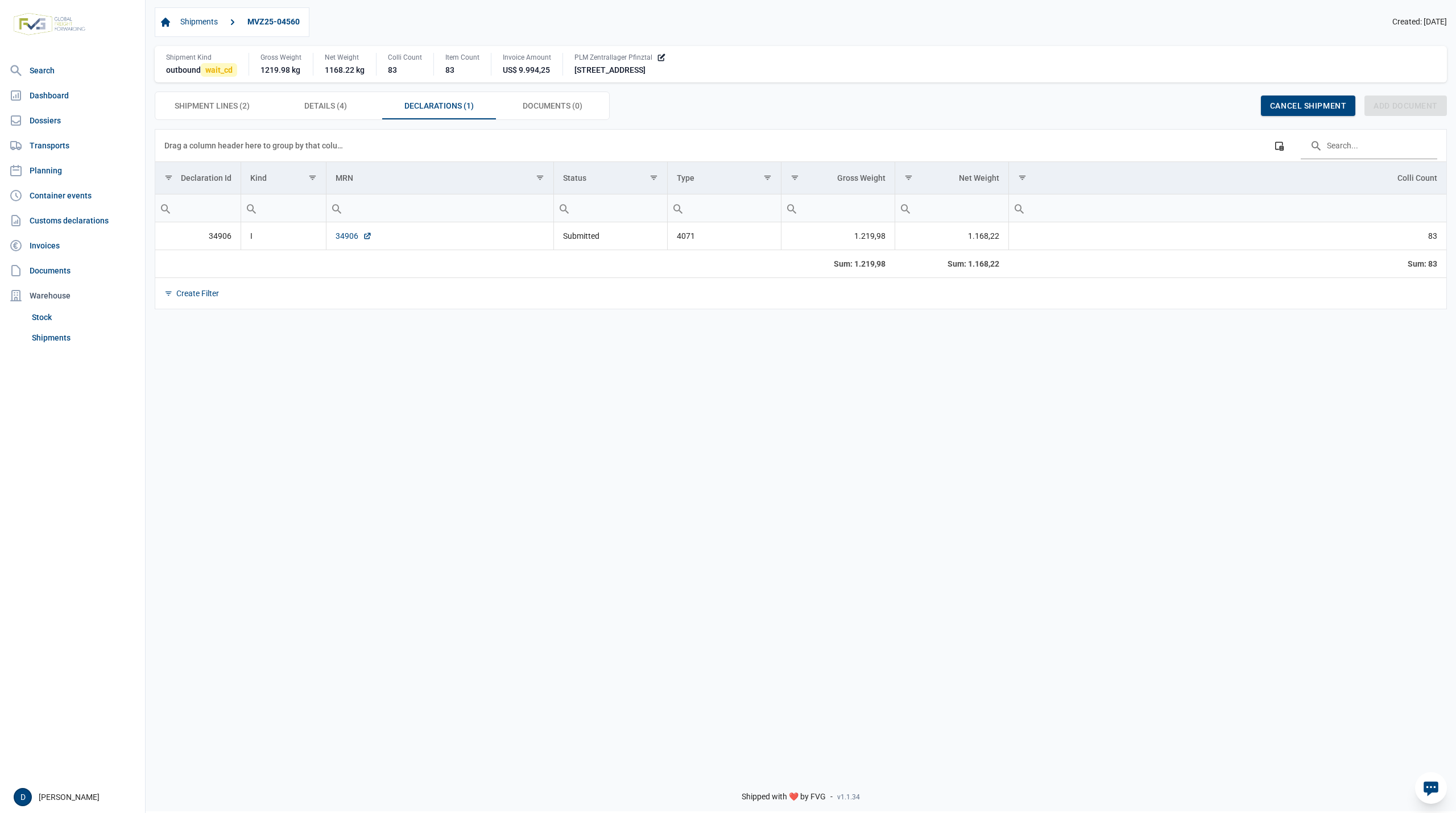
click at [345, 235] on link "34906" at bounding box center [354, 236] width 37 height 11
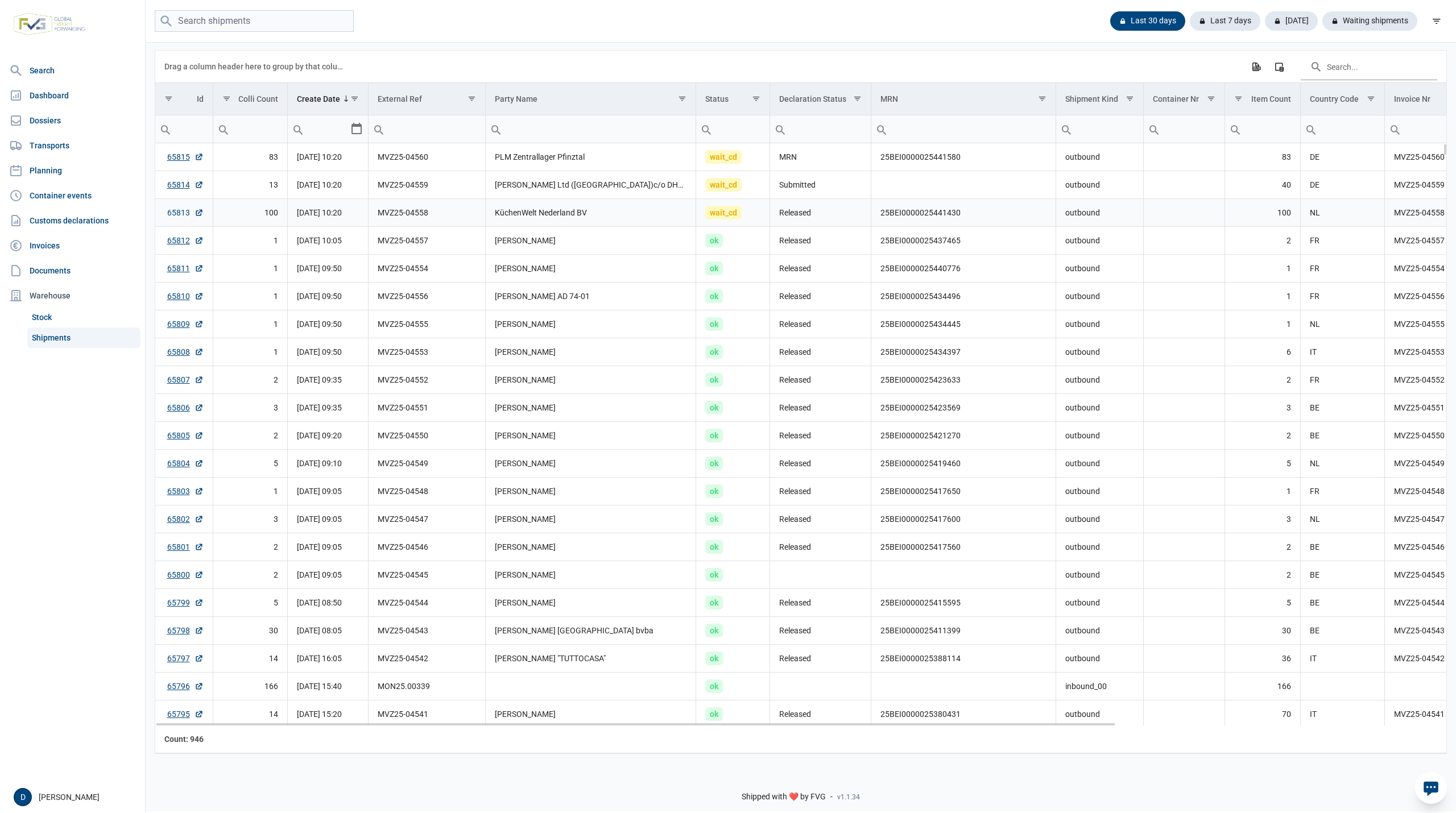
click at [173, 217] on link "65813" at bounding box center [185, 212] width 37 height 11
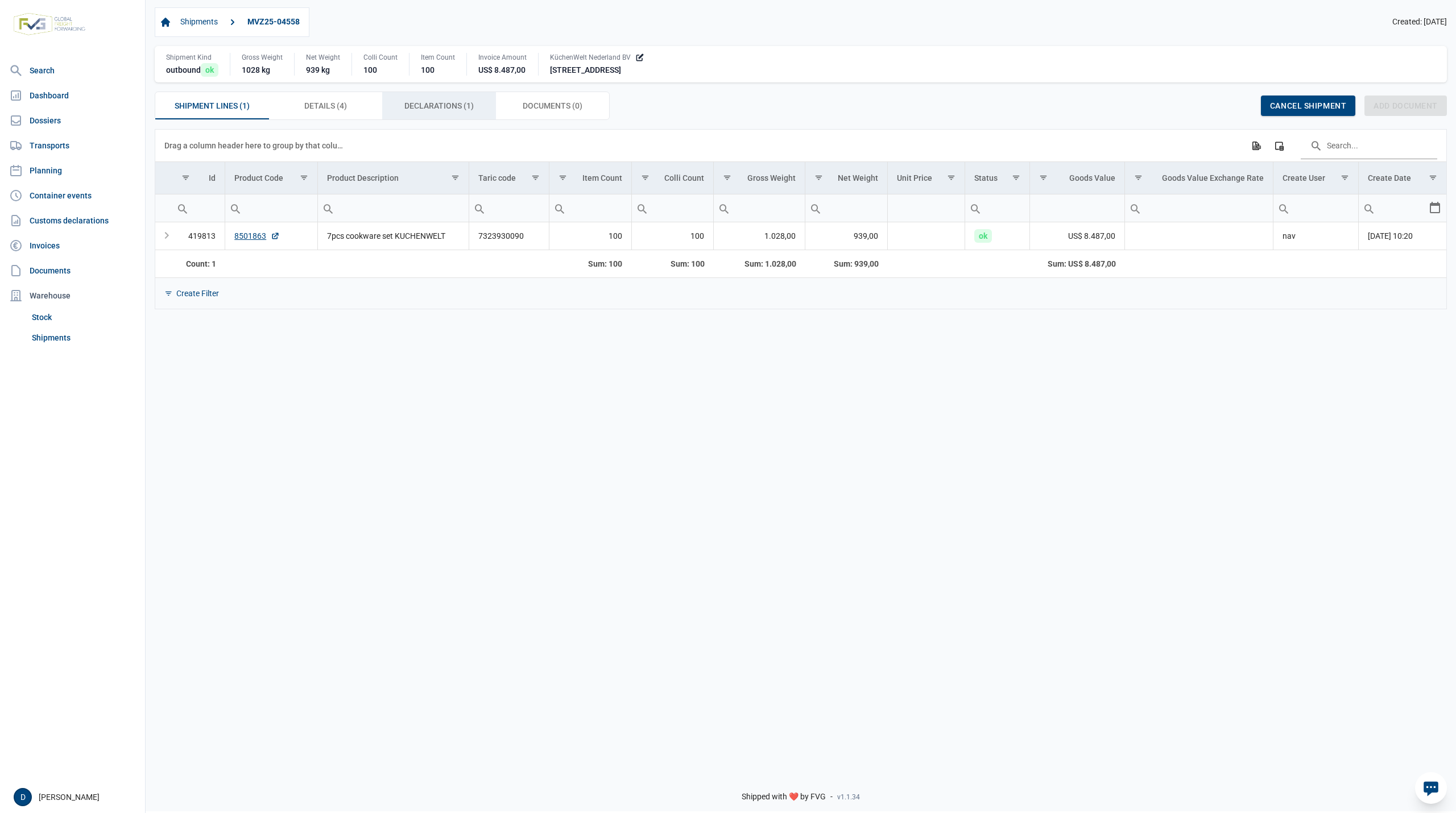
click at [436, 106] on span "Declarations (1) Declarations (1)" at bounding box center [439, 106] width 69 height 14
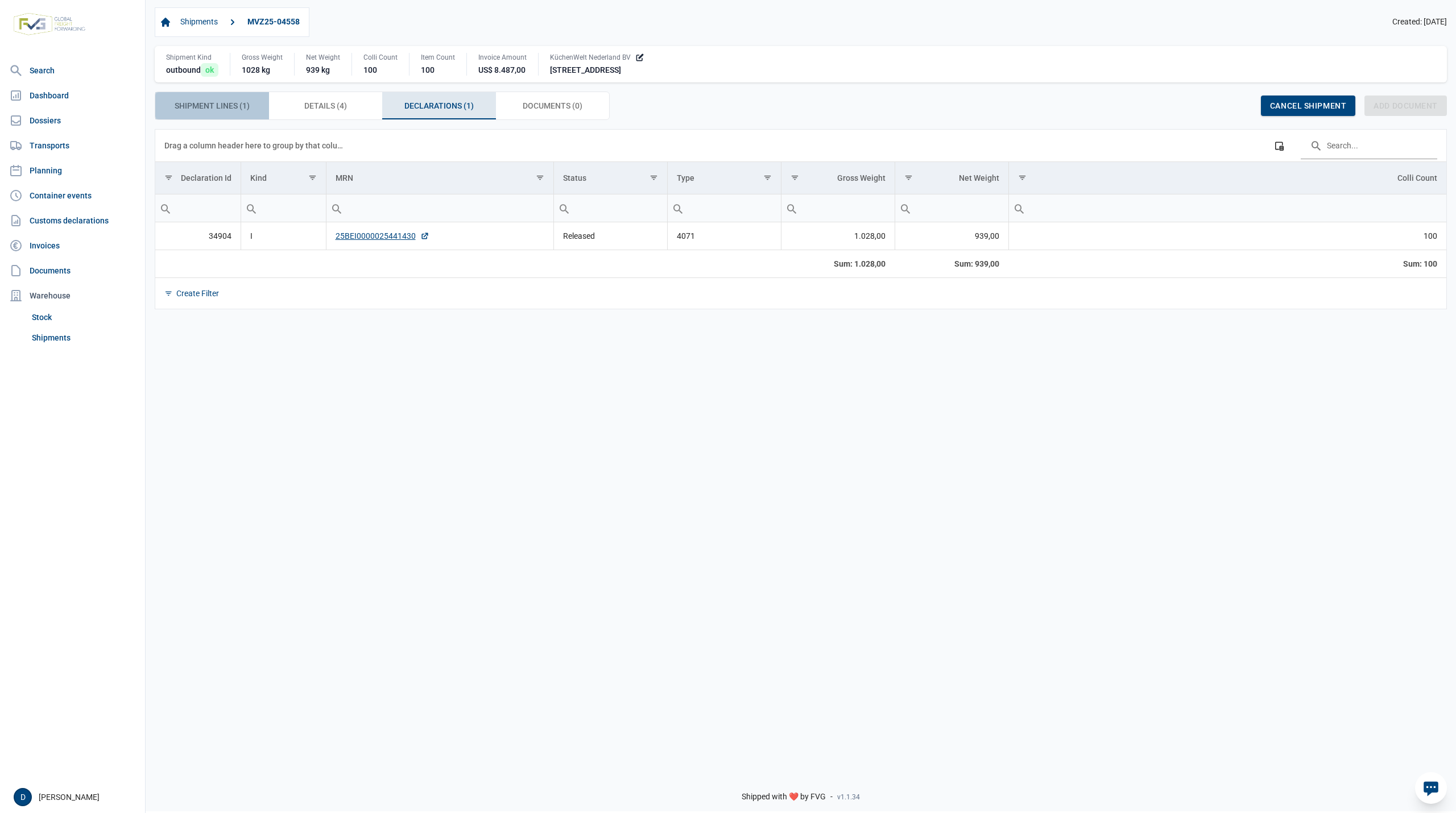
click at [206, 109] on span "Shipment Lines (1) Shipment Lines (1)" at bounding box center [212, 106] width 75 height 14
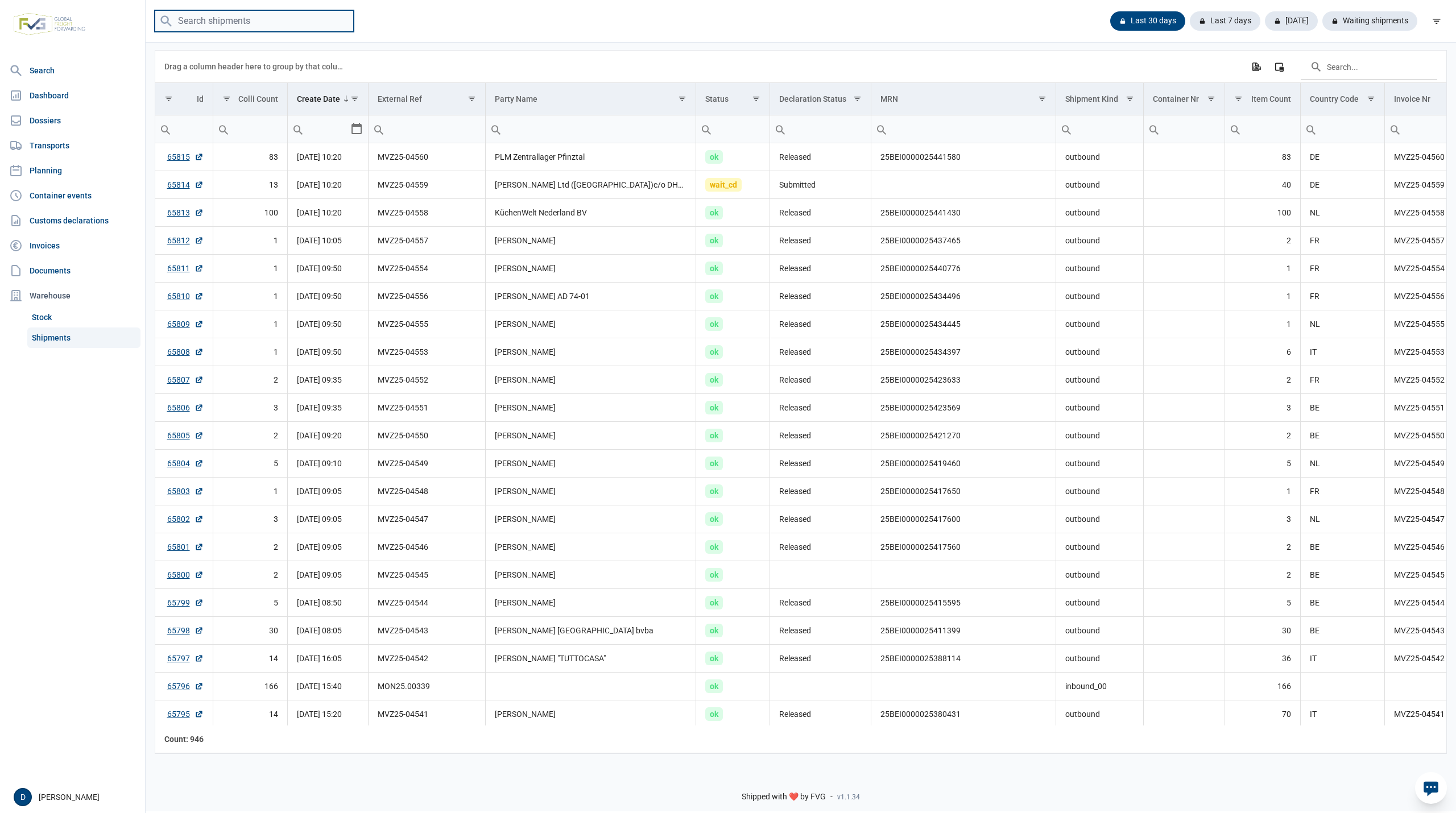
click at [227, 21] on input "search" at bounding box center [254, 21] width 199 height 22
paste input "mvz25-04498"
type input "mvz25-04498"
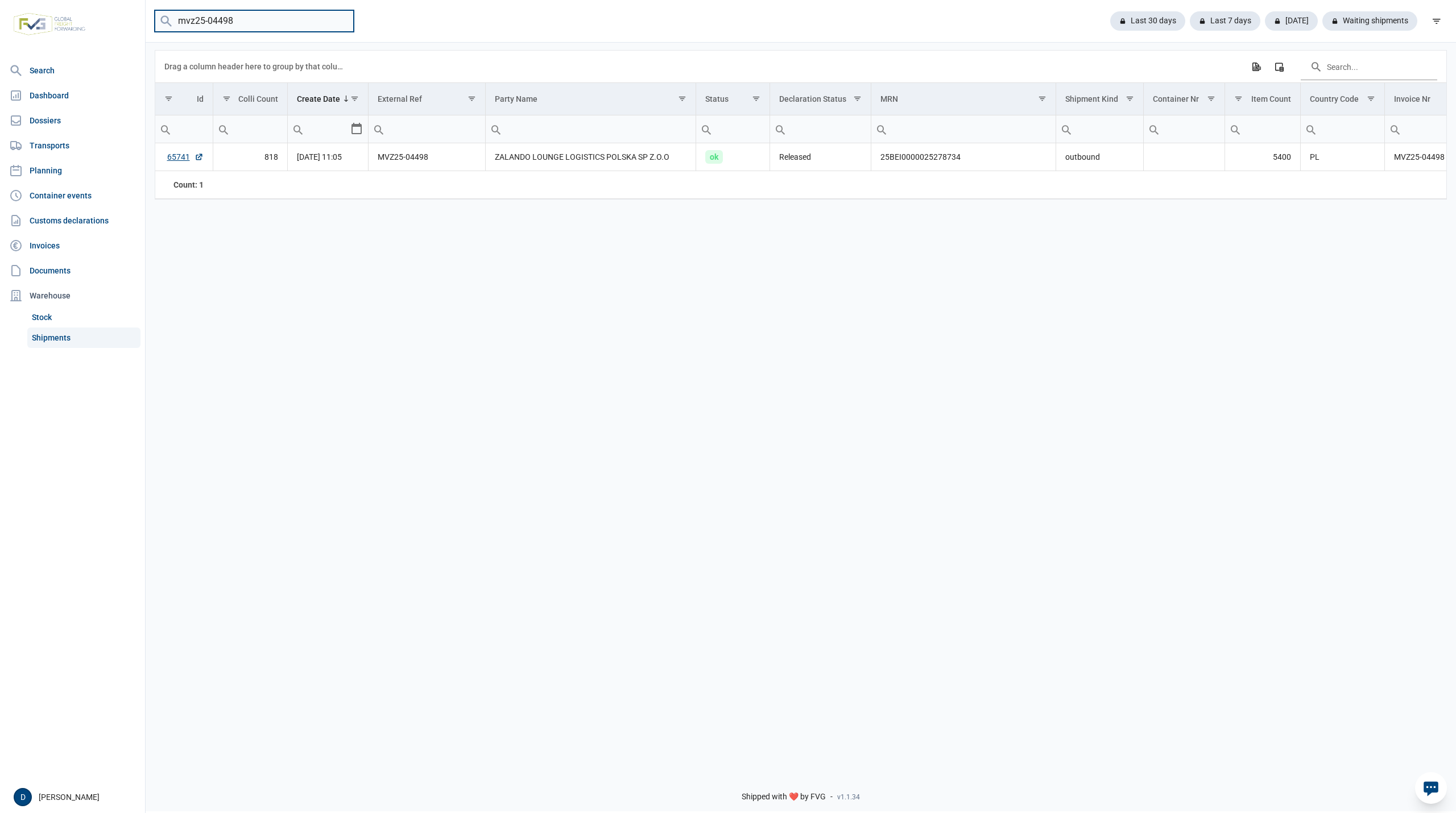
click at [339, 19] on input "mvz25-04498" at bounding box center [254, 21] width 199 height 22
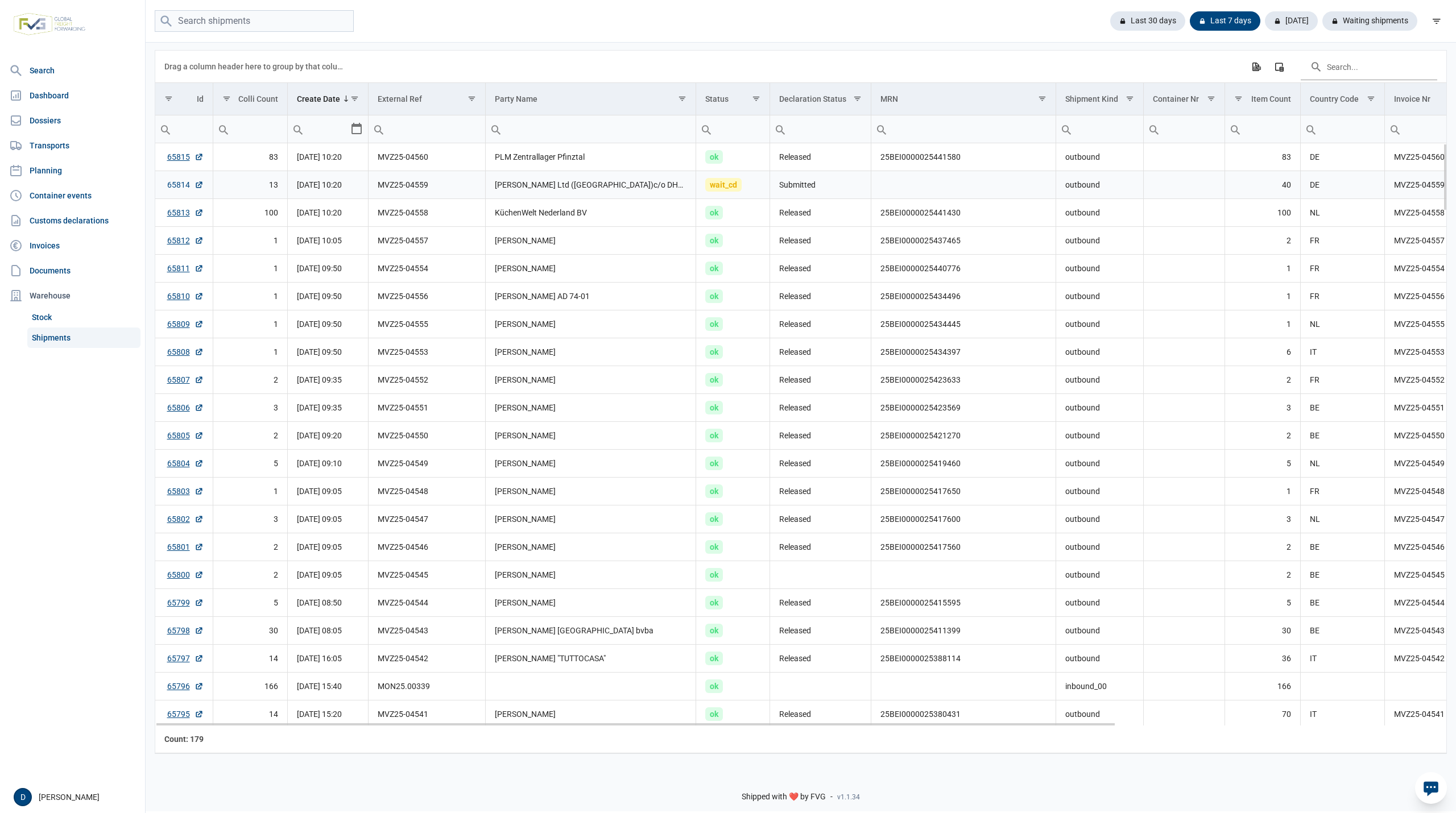
click at [181, 184] on link "65814" at bounding box center [185, 185] width 37 height 11
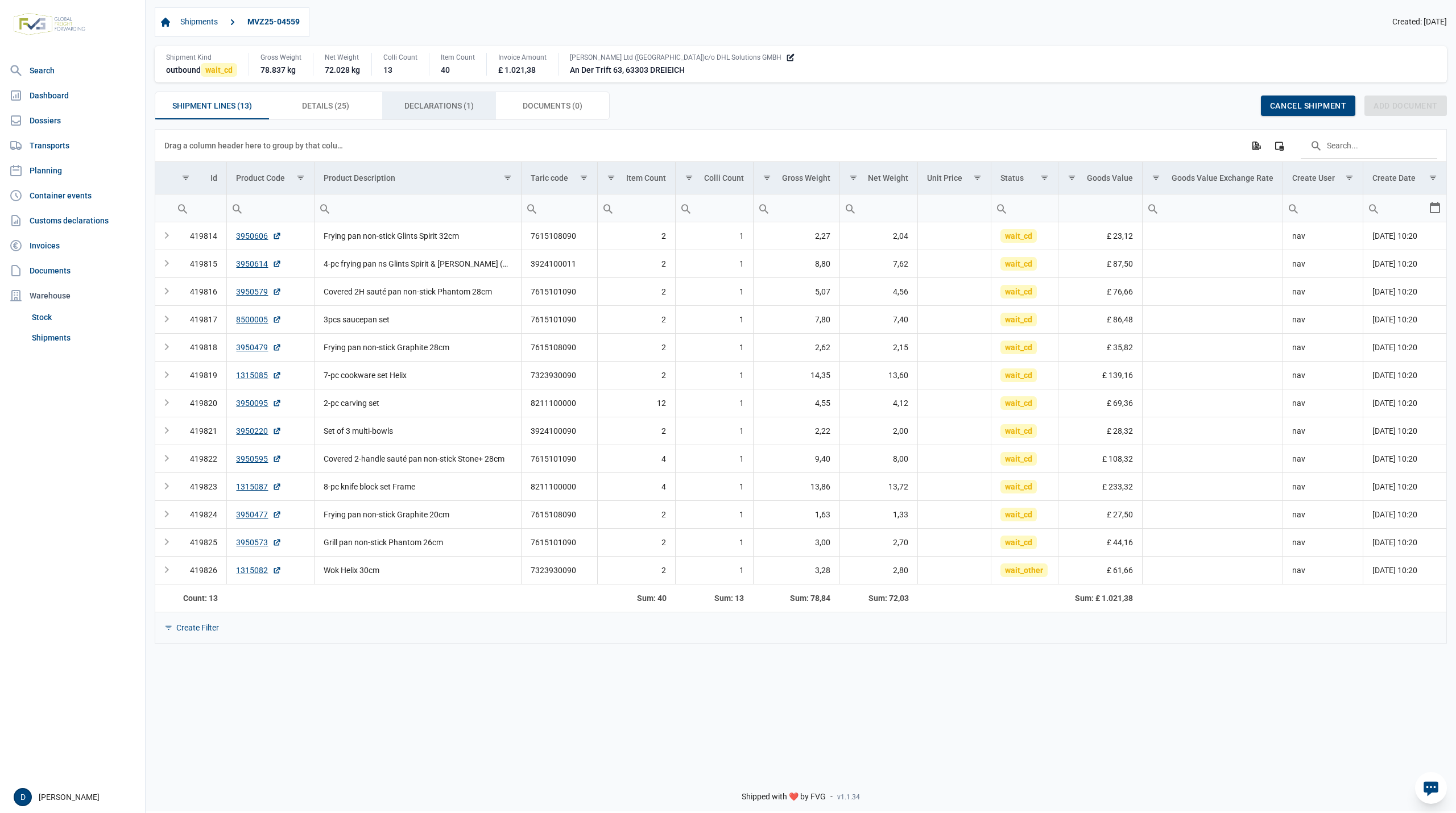
click at [453, 108] on span "Declarations (1) Declarations (1)" at bounding box center [439, 106] width 69 height 14
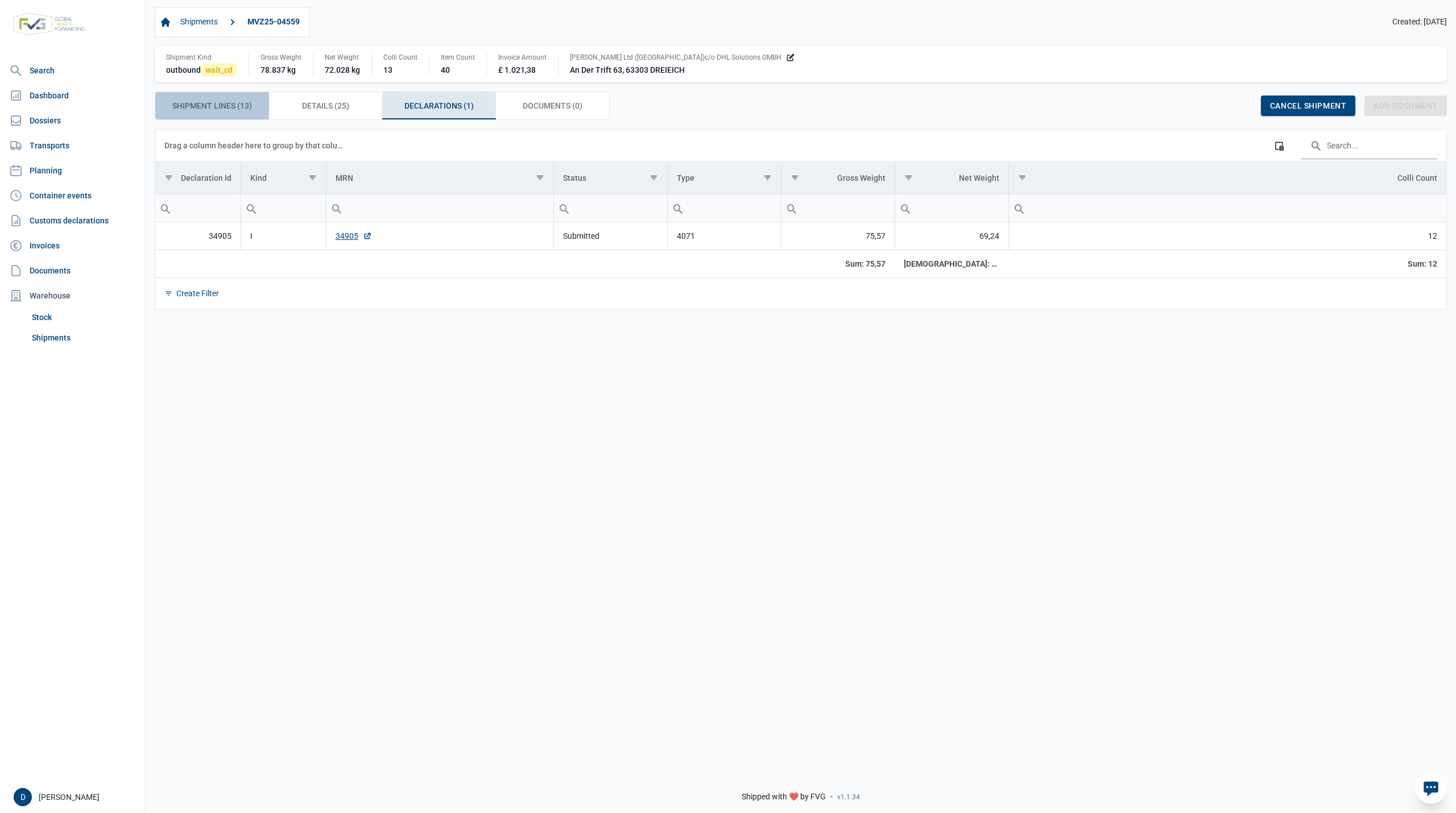
click at [209, 103] on span "Shipment Lines (13) Shipment Lines (13)" at bounding box center [212, 106] width 79 height 14
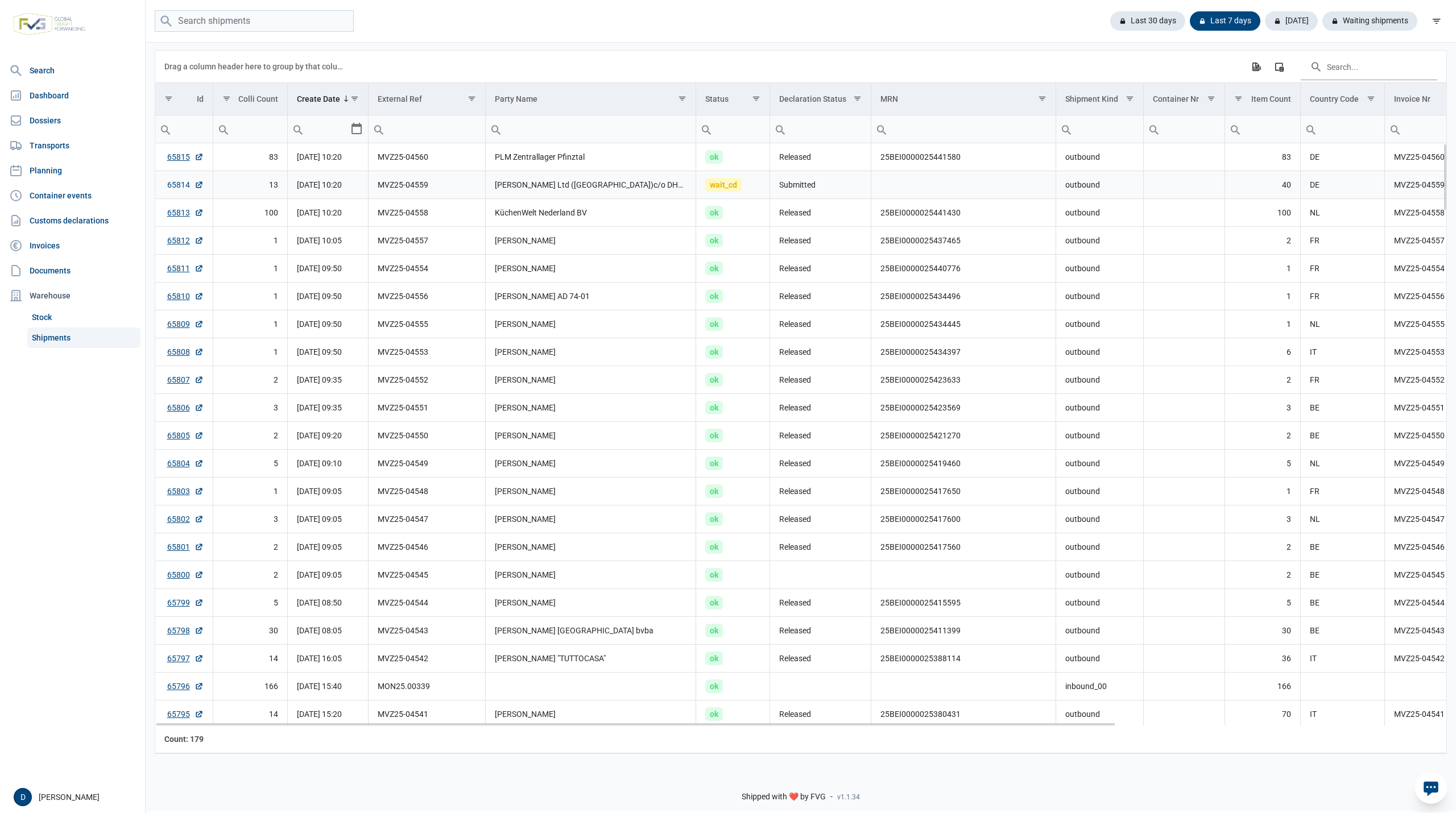
click at [180, 183] on link "65814" at bounding box center [185, 185] width 37 height 11
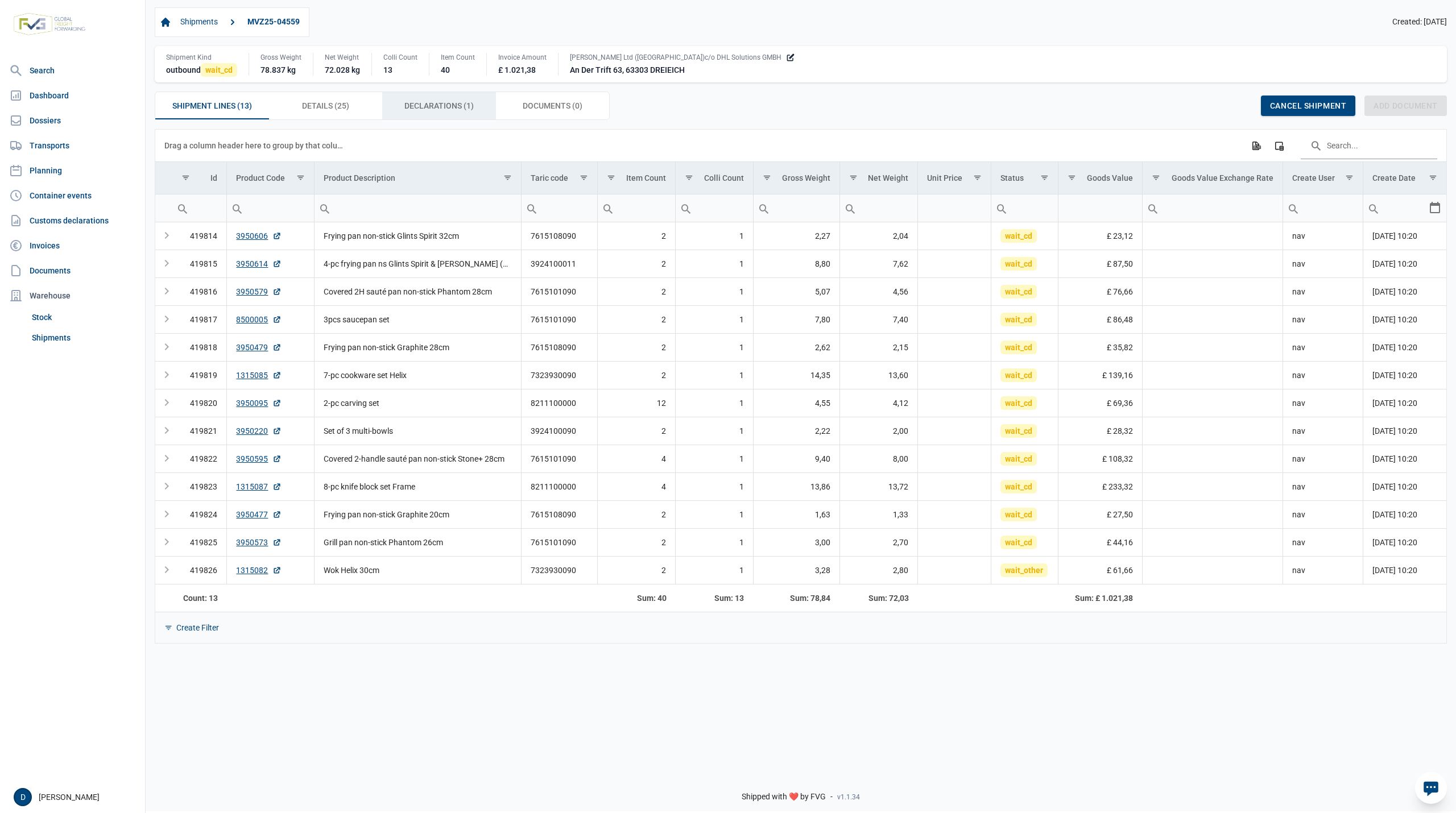
click at [453, 111] on span "Declarations (1) Declarations (1)" at bounding box center [439, 106] width 69 height 14
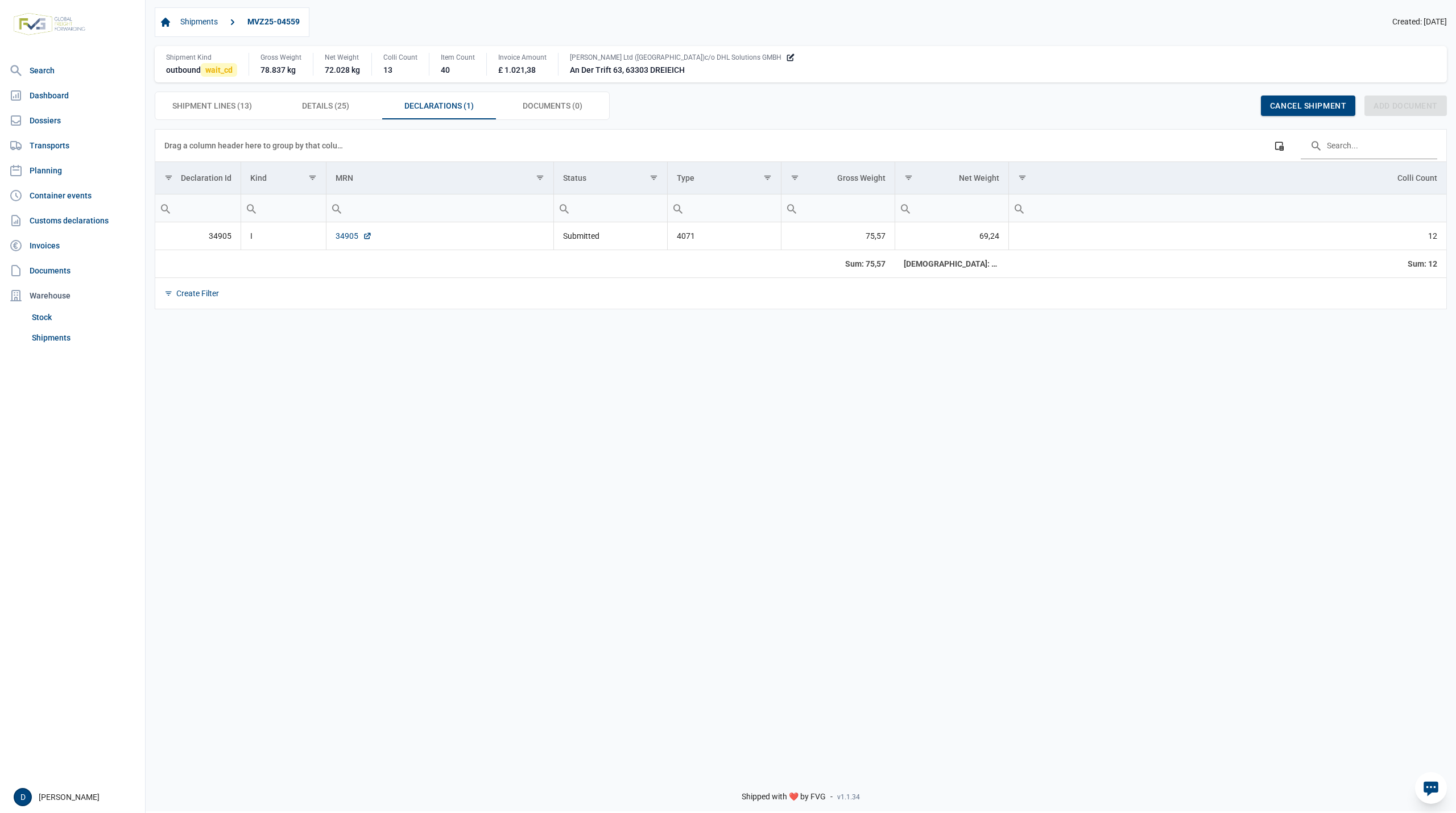
click at [338, 242] on link "34905" at bounding box center [354, 236] width 37 height 11
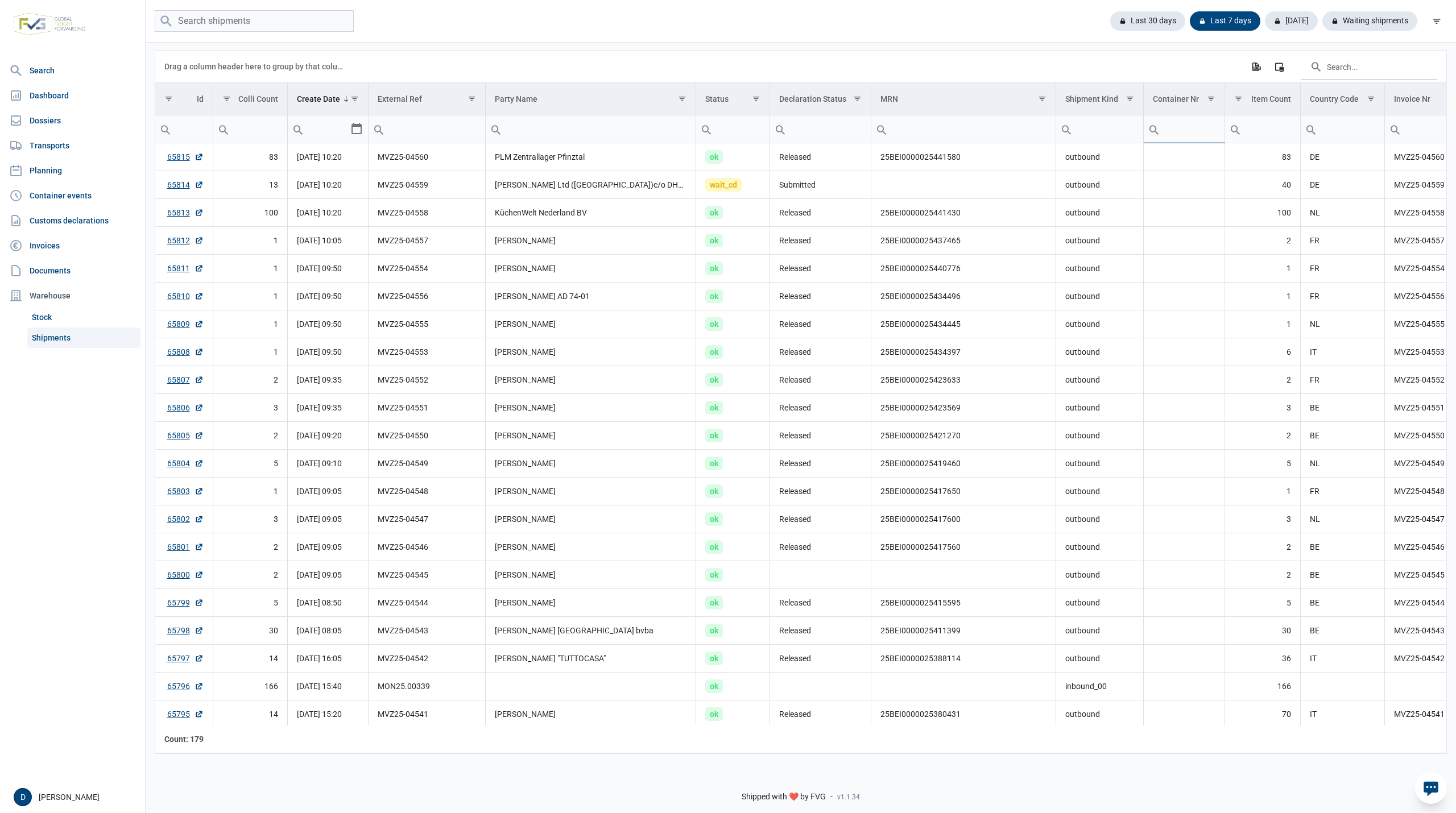
click at [1184, 130] on input "Filter cell" at bounding box center [1184, 129] width 81 height 27
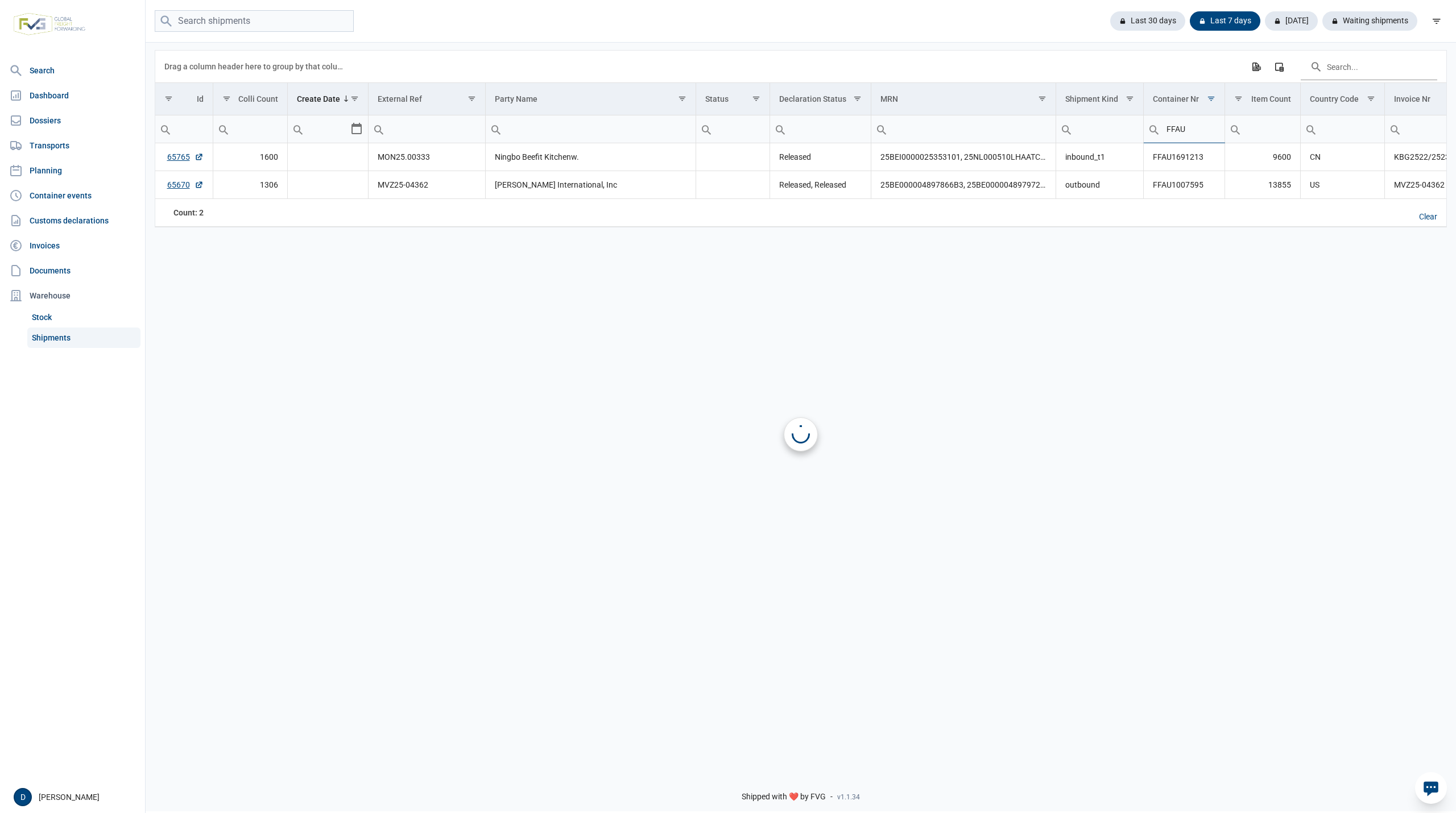
type input "FFAU"
type input "FFAU169"
type input "FFAU1691213"
click at [172, 153] on td "65765" at bounding box center [183, 157] width 57 height 28
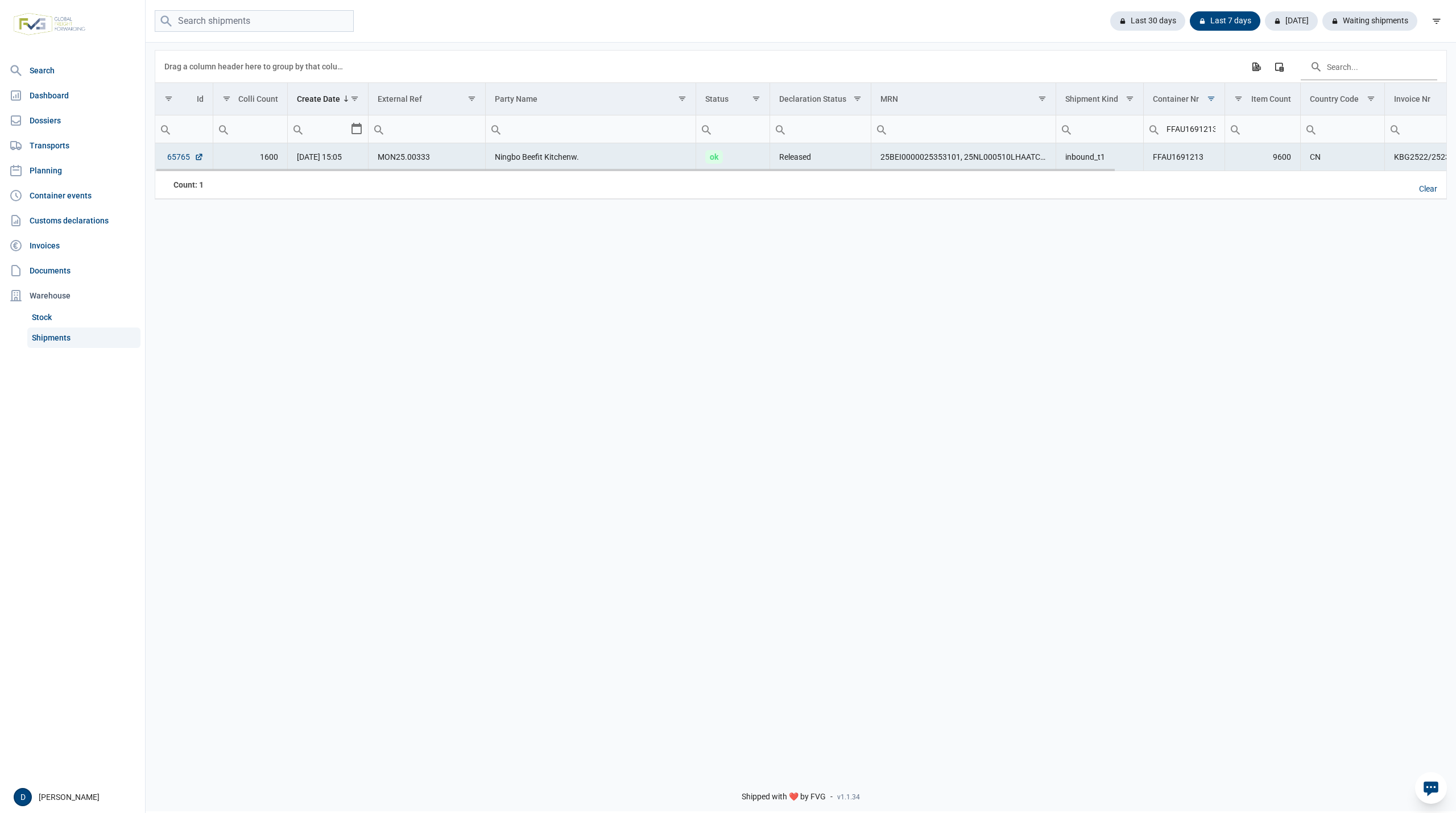
click at [172, 155] on link "65765" at bounding box center [185, 156] width 37 height 11
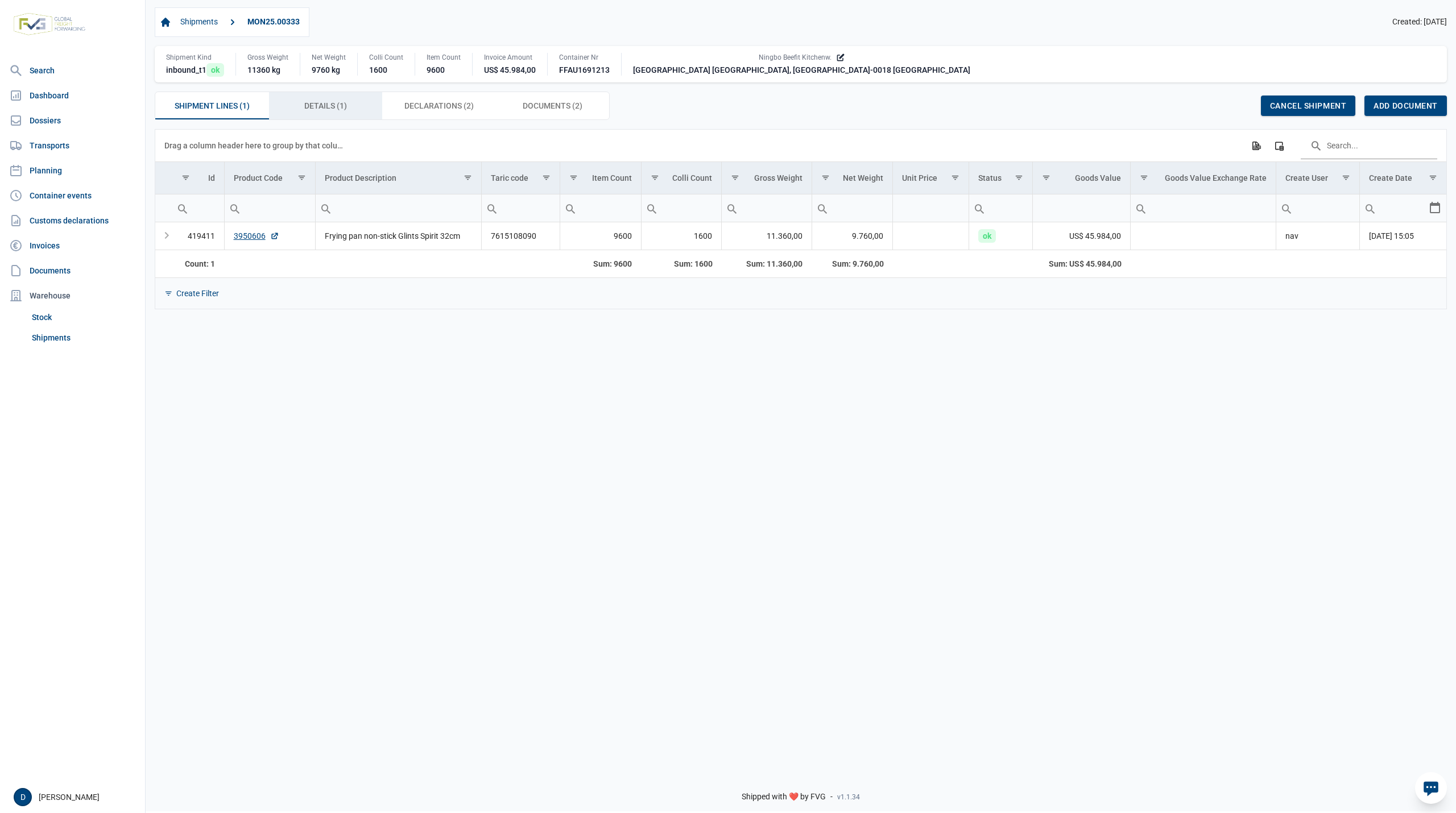
click at [340, 102] on span "Details (1) Details (1)" at bounding box center [326, 106] width 43 height 14
